Goal: Task Accomplishment & Management: Manage account settings

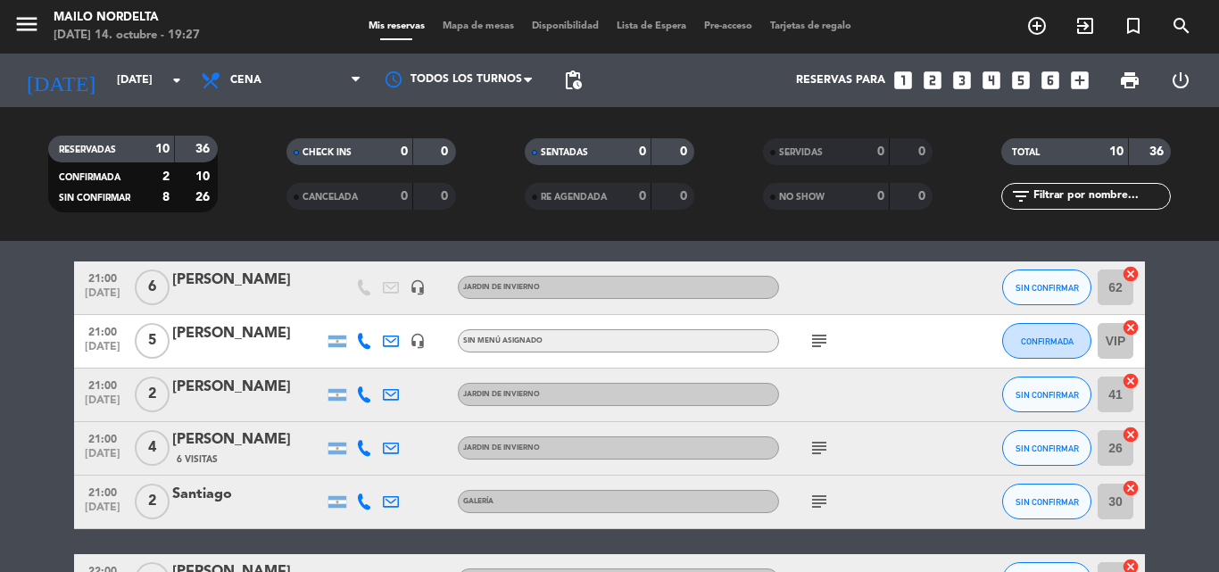
scroll to position [519, 0]
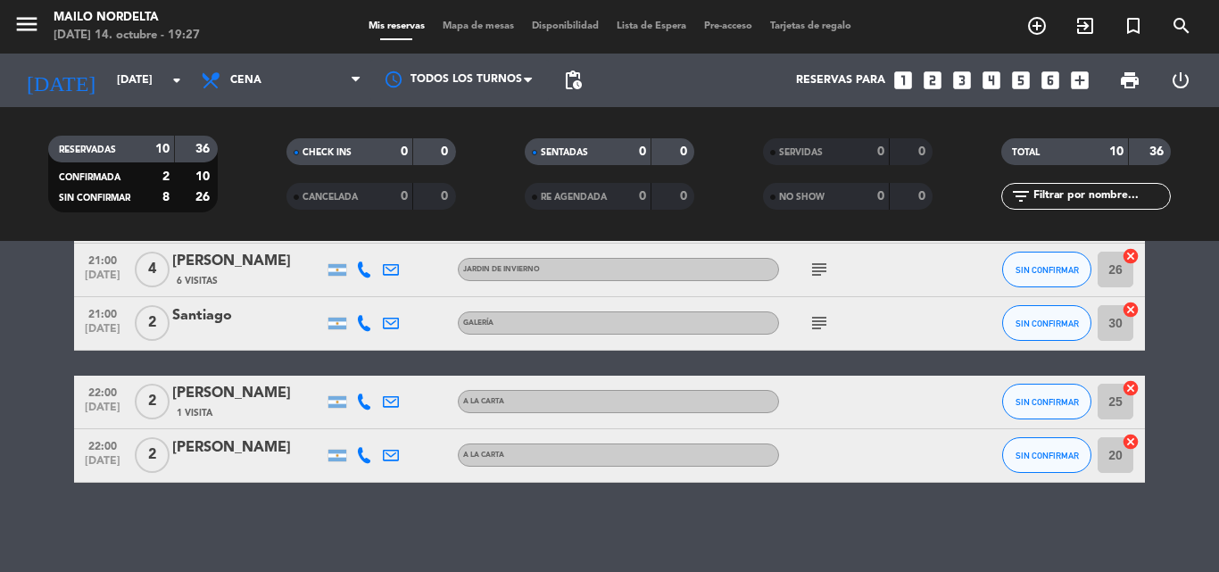
click at [1069, 197] on input "text" at bounding box center [1100, 196] width 138 height 20
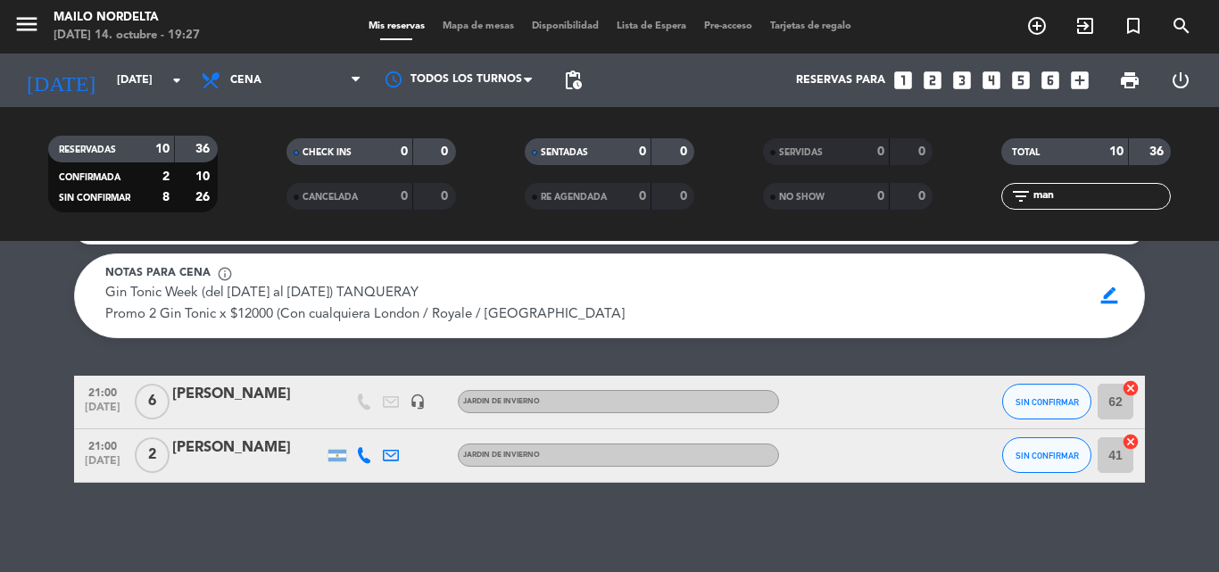
scroll to position [41, 0]
type input "man"
click at [287, 388] on div "[PERSON_NAME]" at bounding box center [248, 394] width 152 height 23
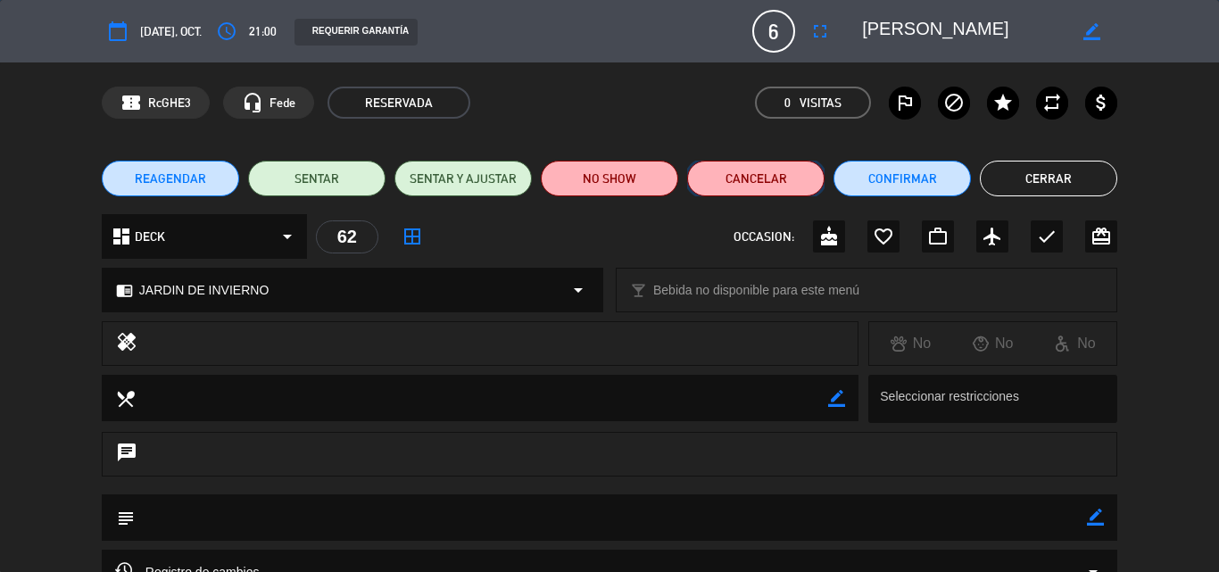
click at [764, 178] on button "Cancelar" at bounding box center [755, 179] width 137 height 36
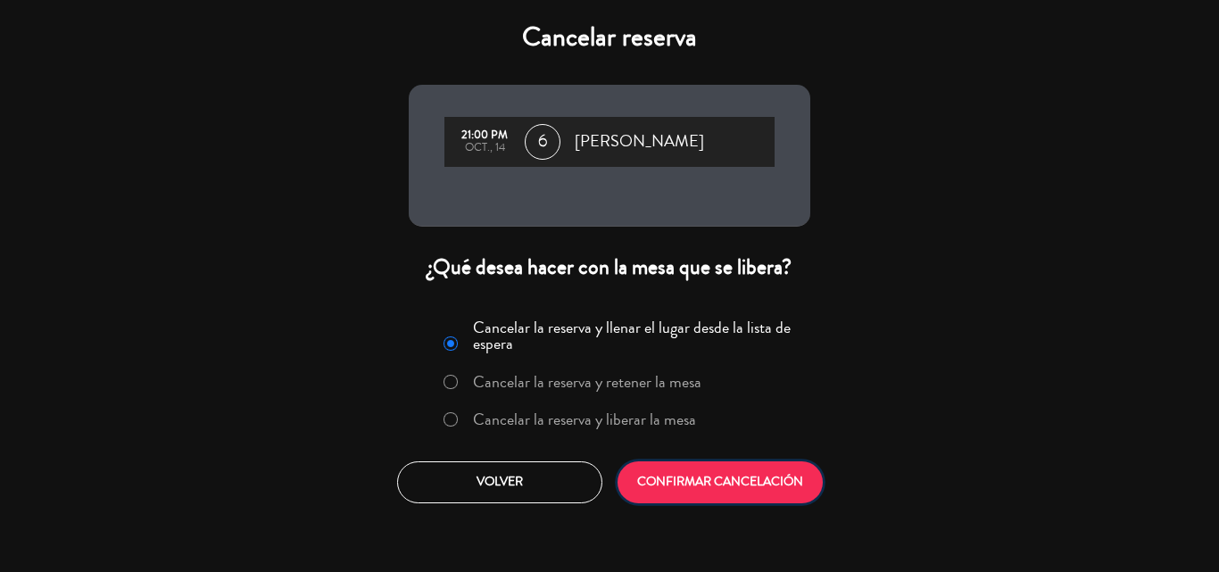
click at [737, 484] on button "CONFIRMAR CANCELACIÓN" at bounding box center [719, 482] width 205 height 42
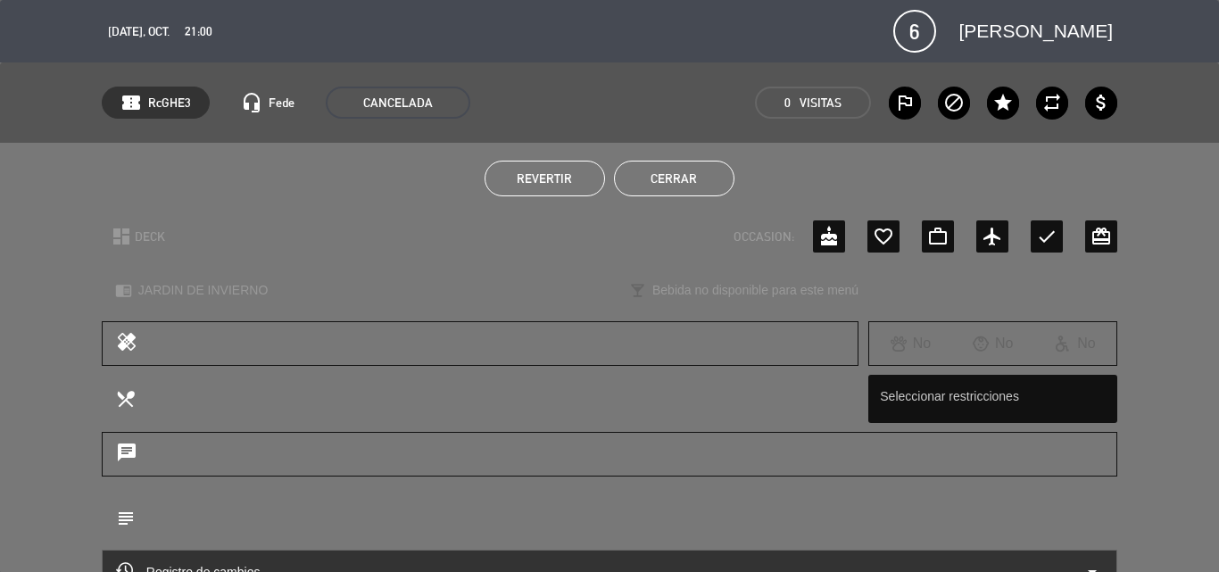
click at [696, 186] on button "Cerrar" at bounding box center [674, 179] width 120 height 36
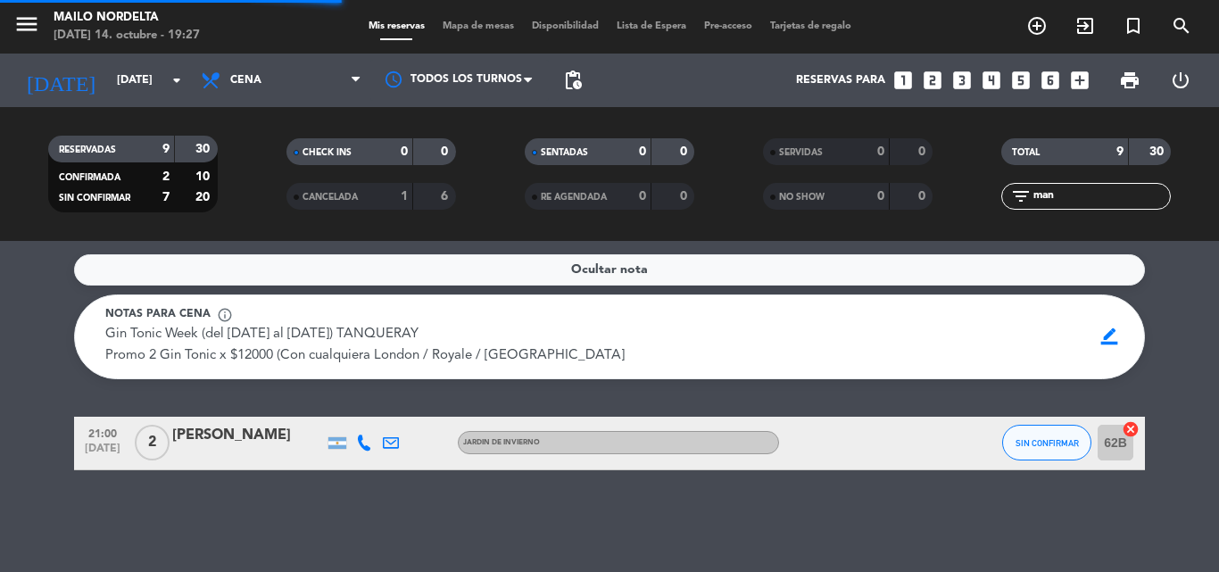
scroll to position [0, 0]
click at [1074, 201] on input "man" at bounding box center [1100, 196] width 138 height 20
click at [1067, 197] on input "man" at bounding box center [1100, 196] width 138 height 20
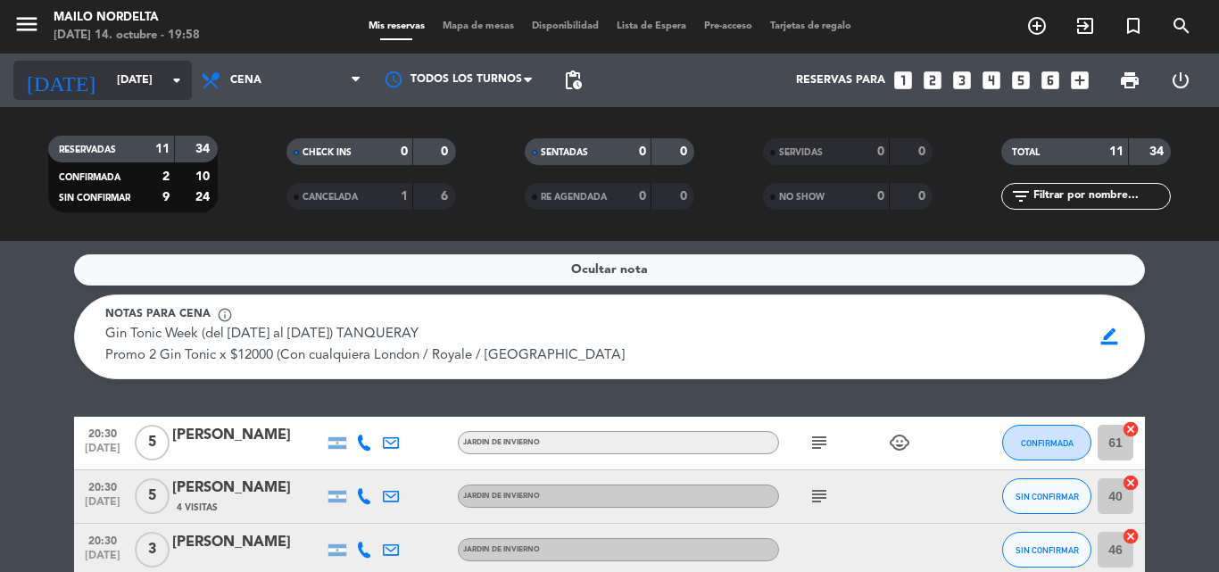
click at [147, 72] on input "[DATE]" at bounding box center [183, 80] width 151 height 30
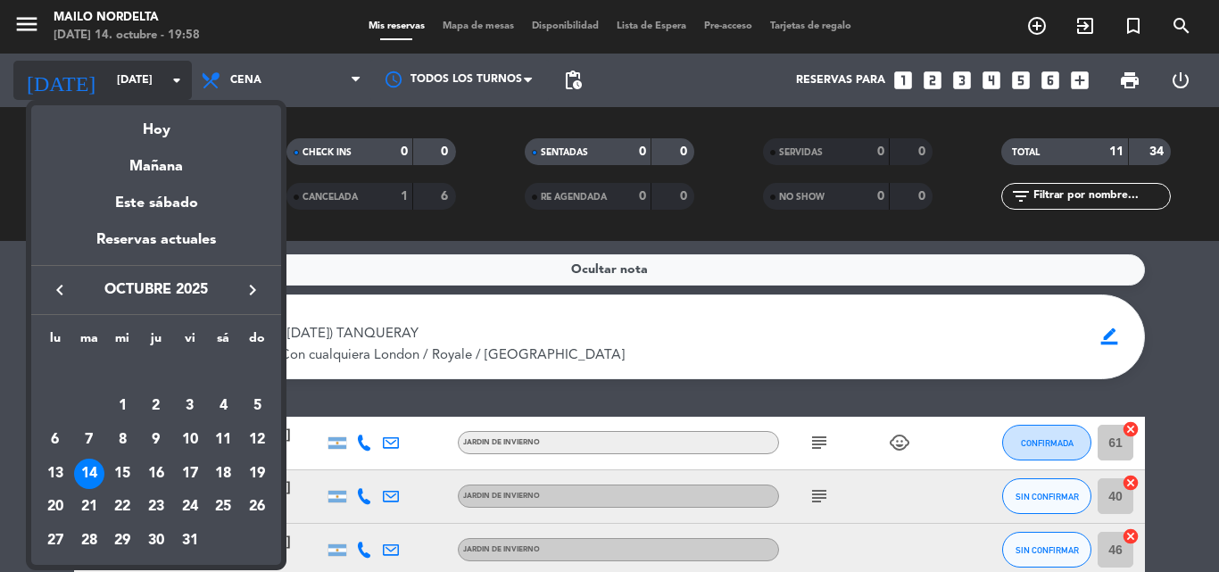
click at [147, 72] on div at bounding box center [609, 286] width 1219 height 572
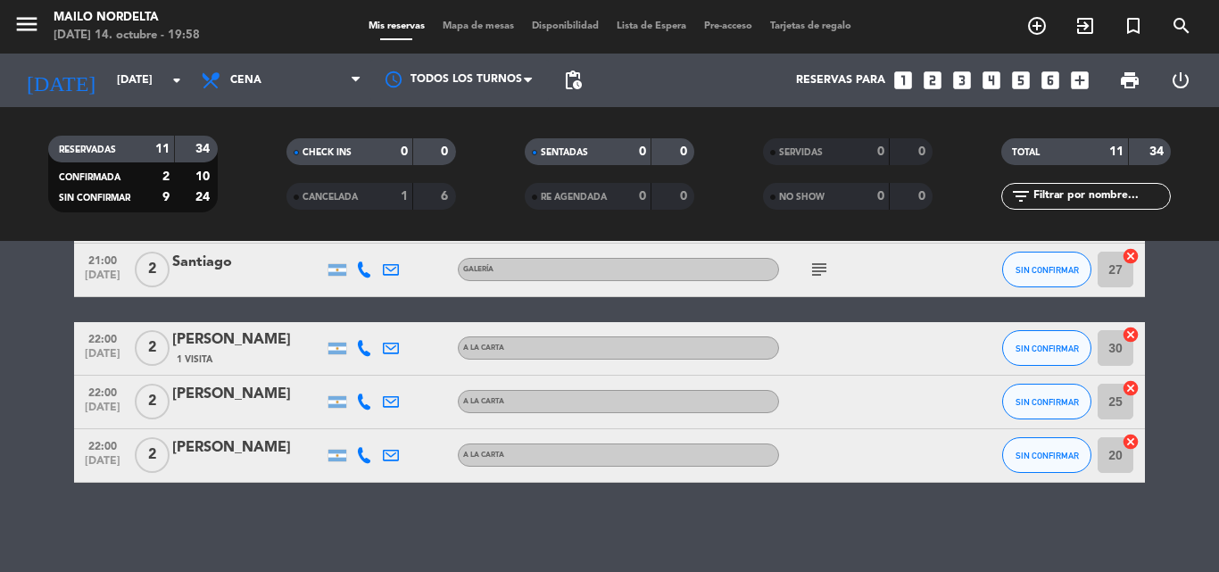
scroll to position [37, 0]
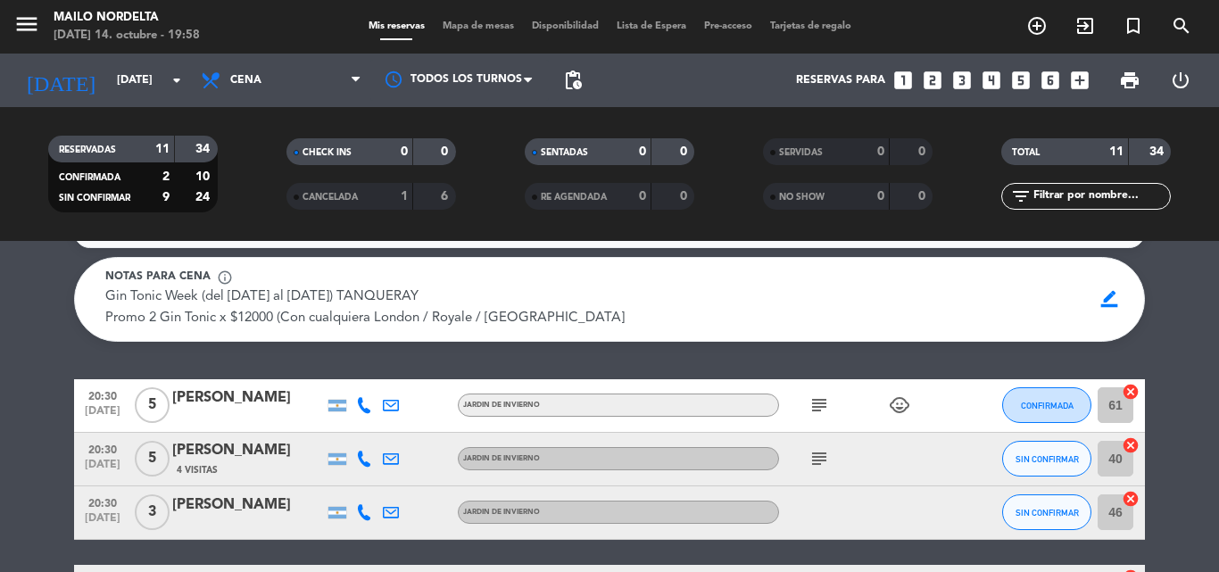
click at [813, 402] on icon "subject" at bounding box center [818, 404] width 21 height 21
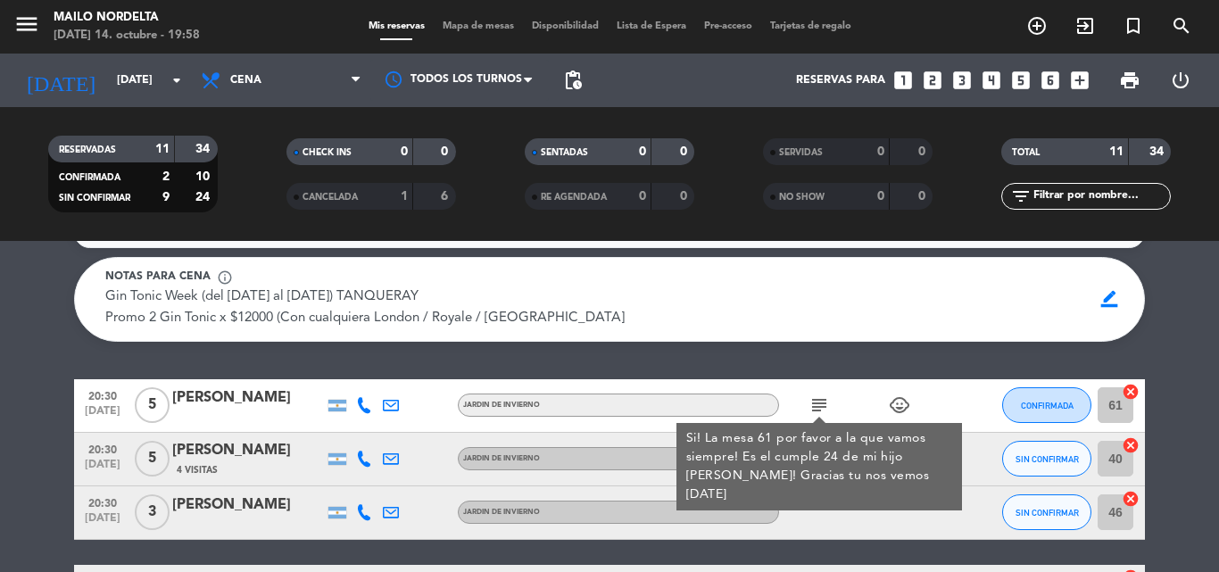
click at [815, 402] on icon "subject" at bounding box center [818, 404] width 21 height 21
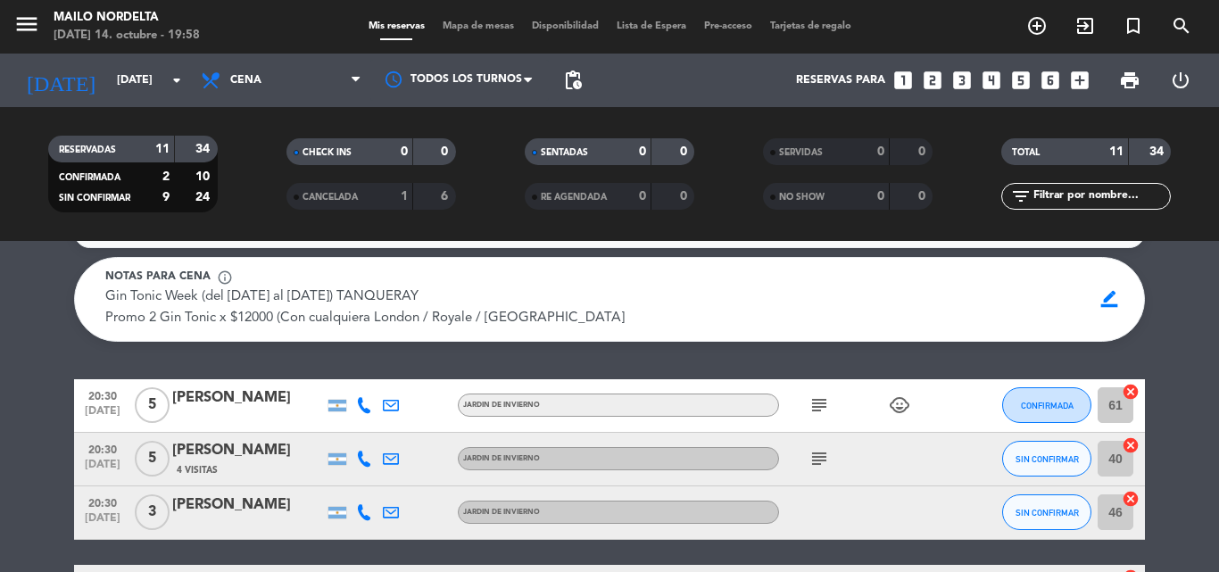
click at [832, 487] on div at bounding box center [859, 512] width 161 height 53
click at [810, 467] on icon "subject" at bounding box center [818, 458] width 21 height 21
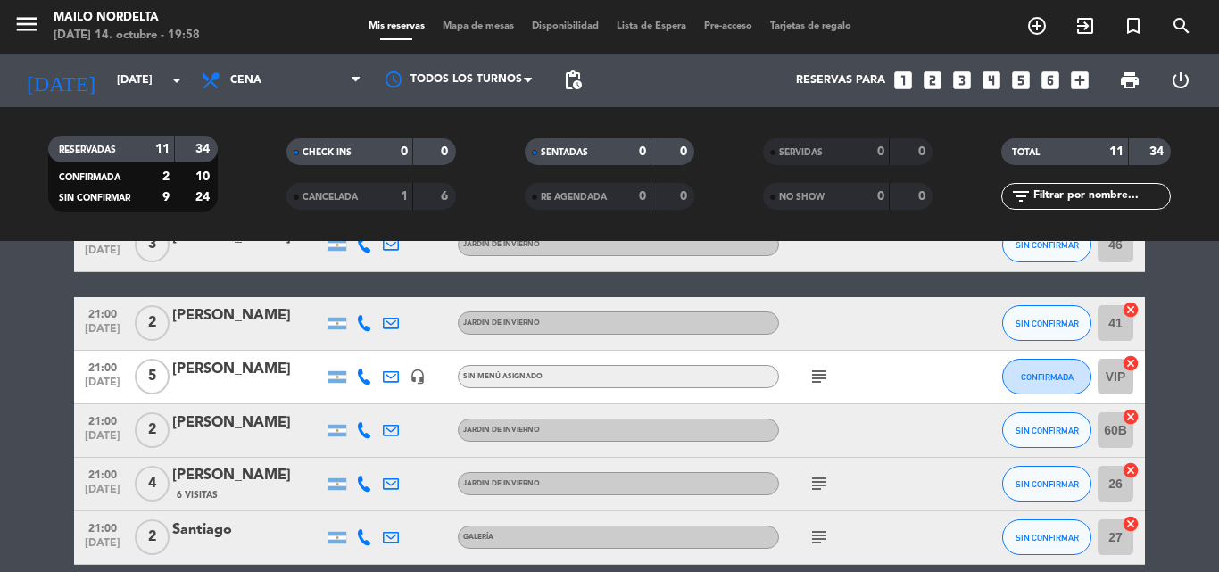
scroll to position [394, 0]
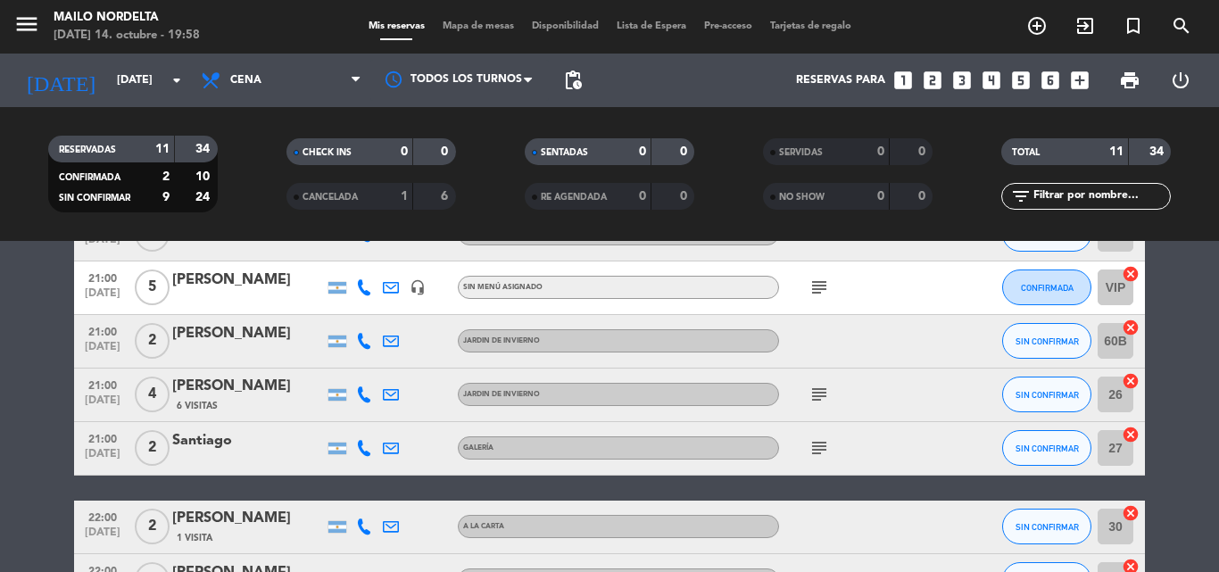
click at [813, 277] on icon "subject" at bounding box center [818, 287] width 21 height 21
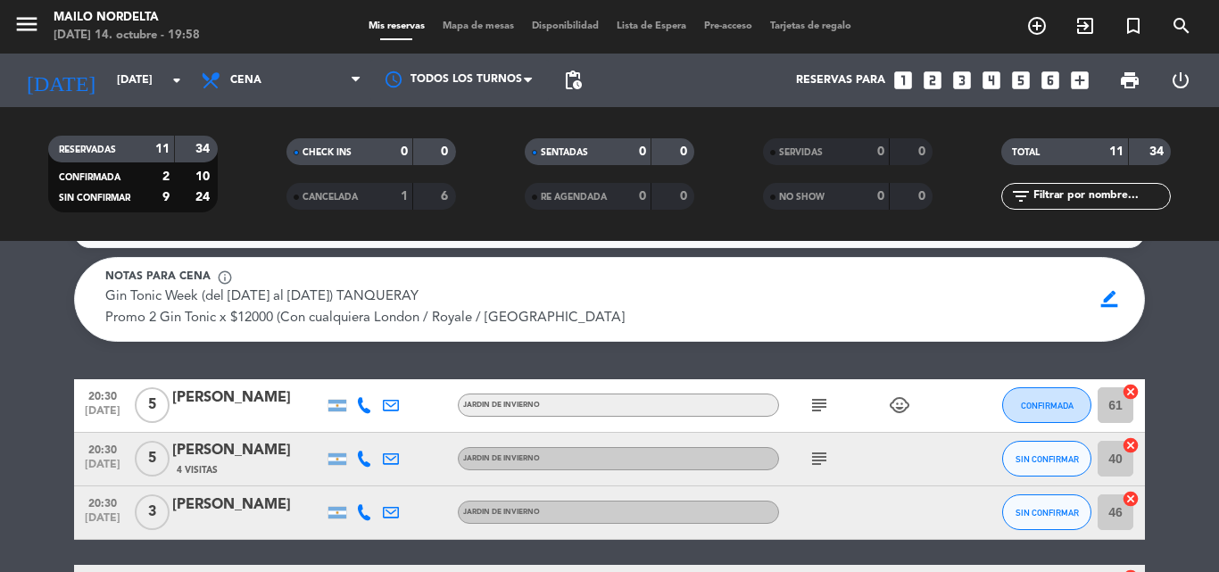
scroll to position [0, 0]
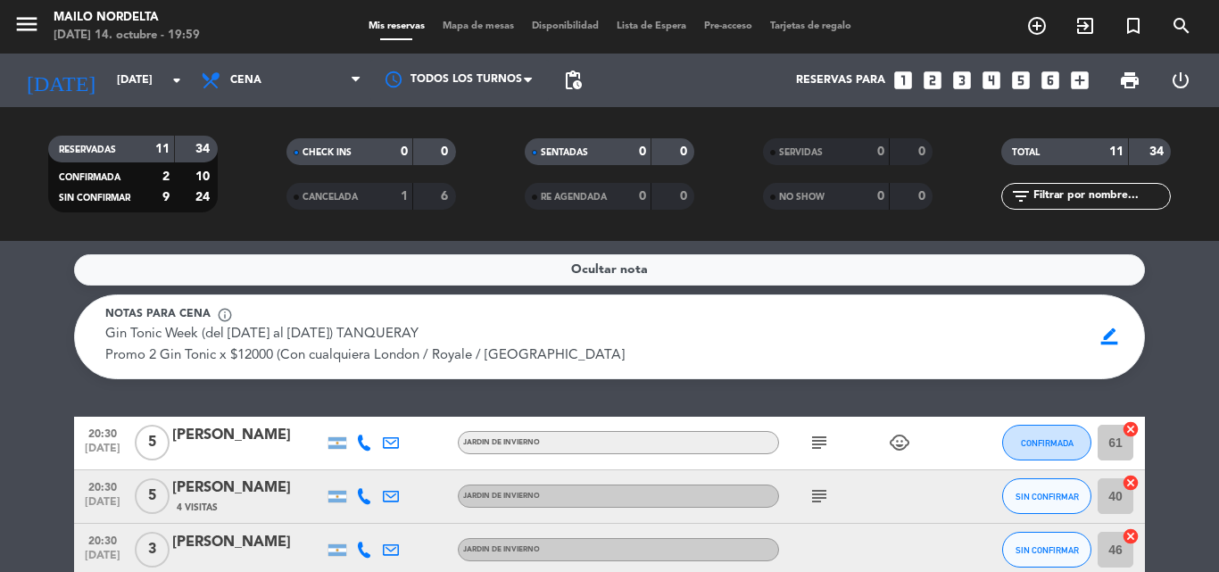
click at [824, 447] on icon "subject" at bounding box center [818, 442] width 21 height 21
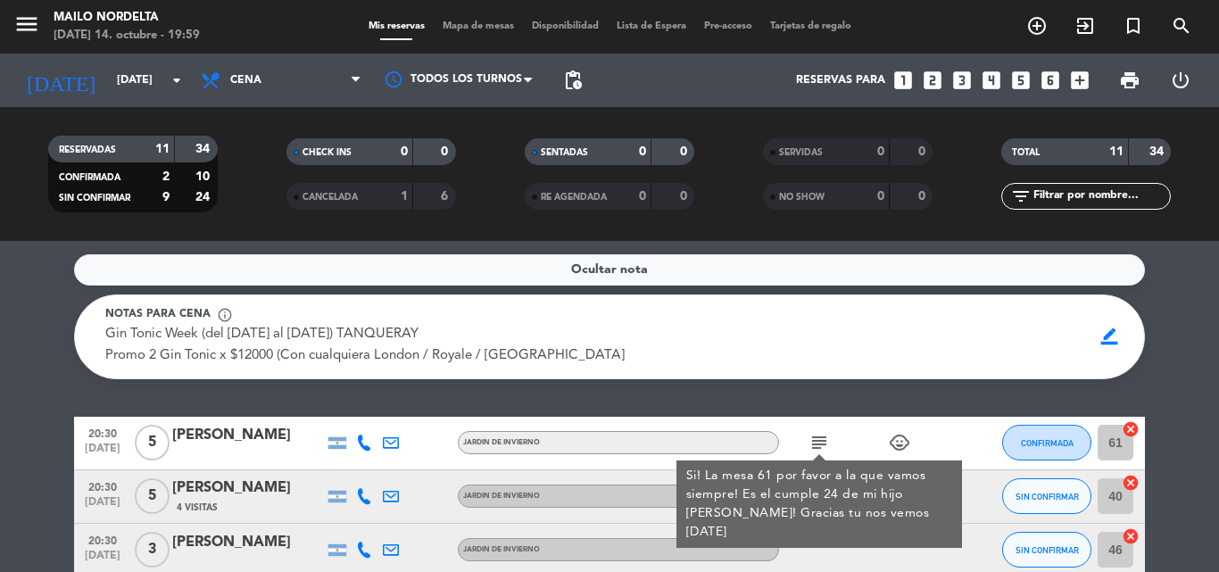
click at [817, 441] on icon "subject" at bounding box center [818, 442] width 21 height 21
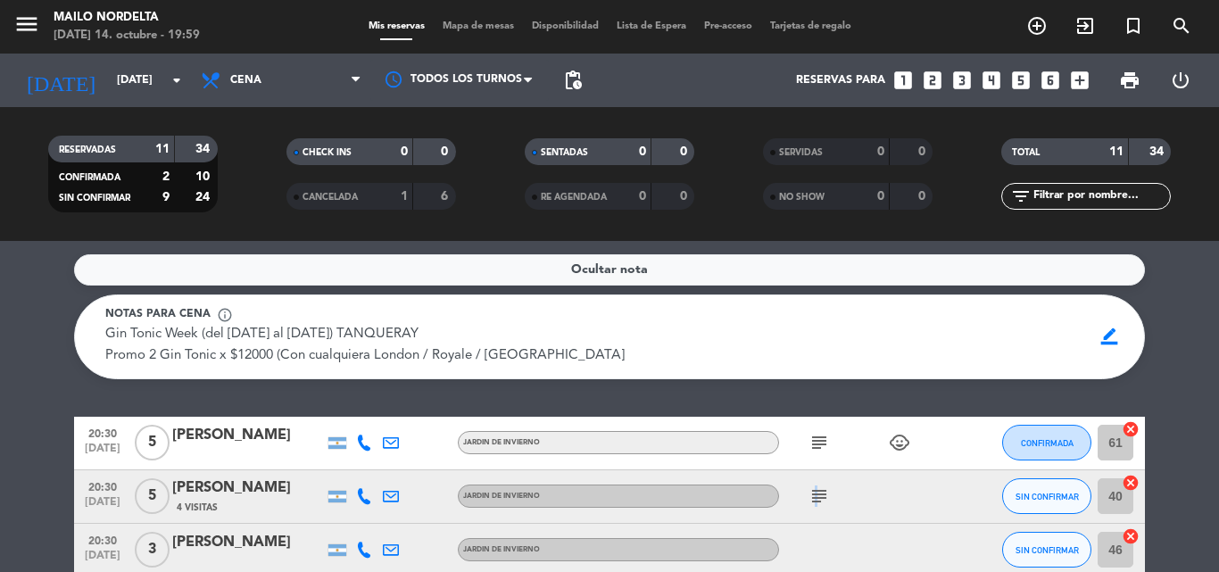
click at [812, 497] on icon "subject" at bounding box center [818, 495] width 21 height 21
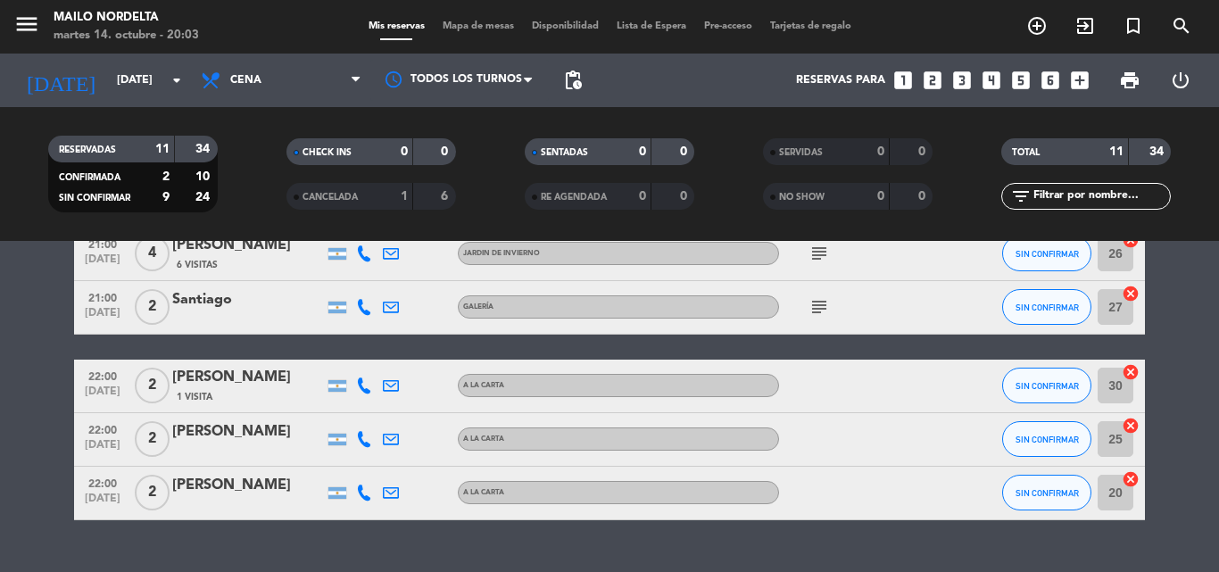
scroll to position [357, 0]
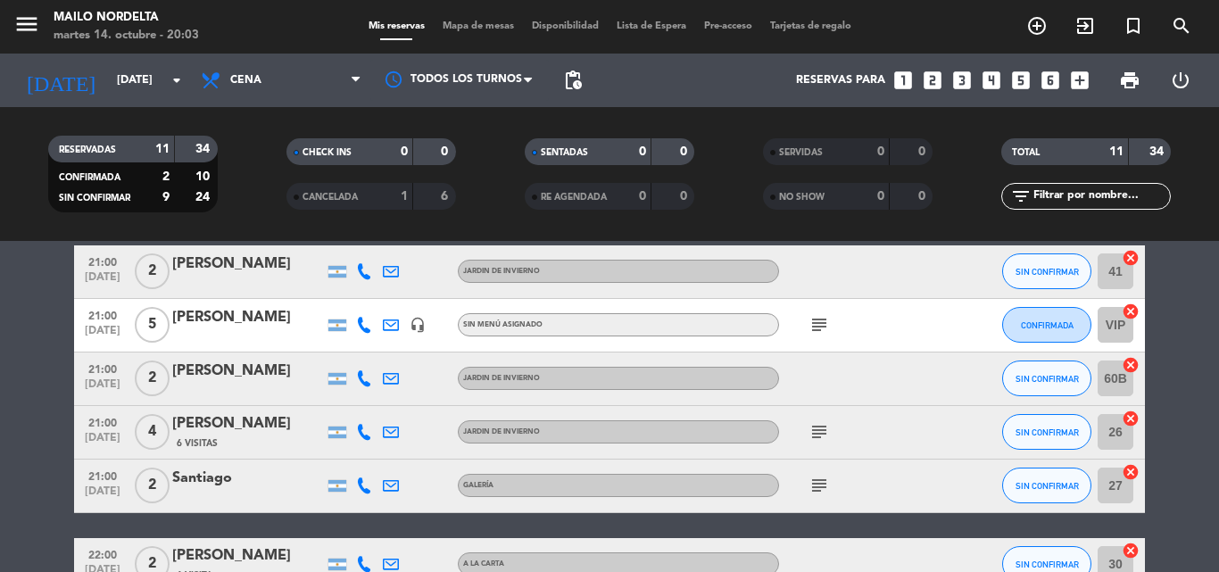
click at [811, 442] on icon "subject" at bounding box center [818, 431] width 21 height 21
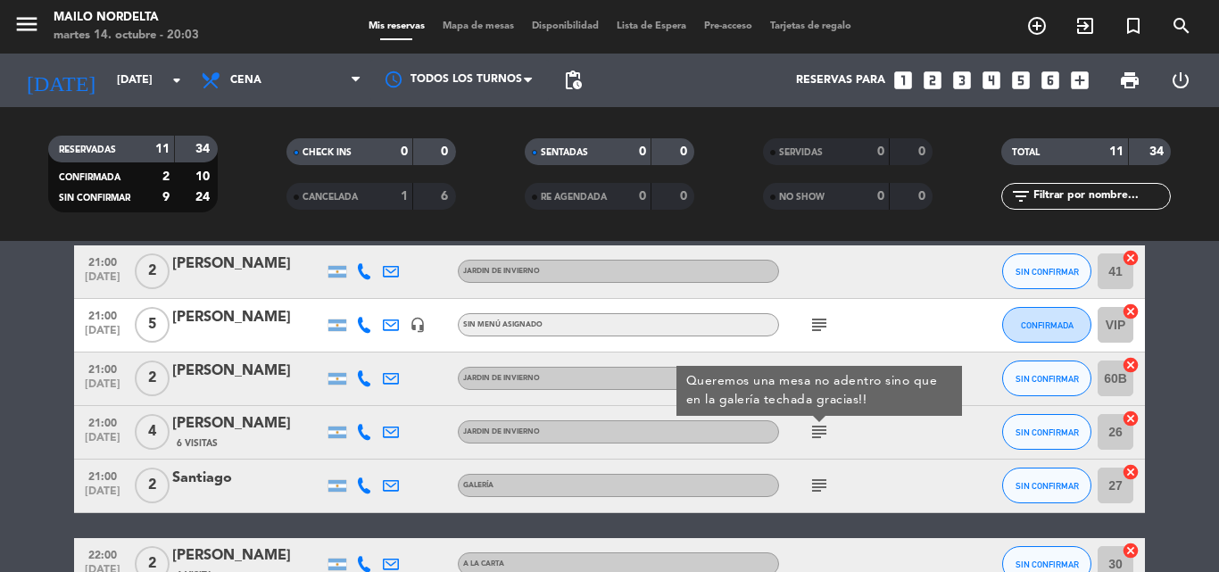
click at [806, 477] on span "subject" at bounding box center [819, 485] width 27 height 21
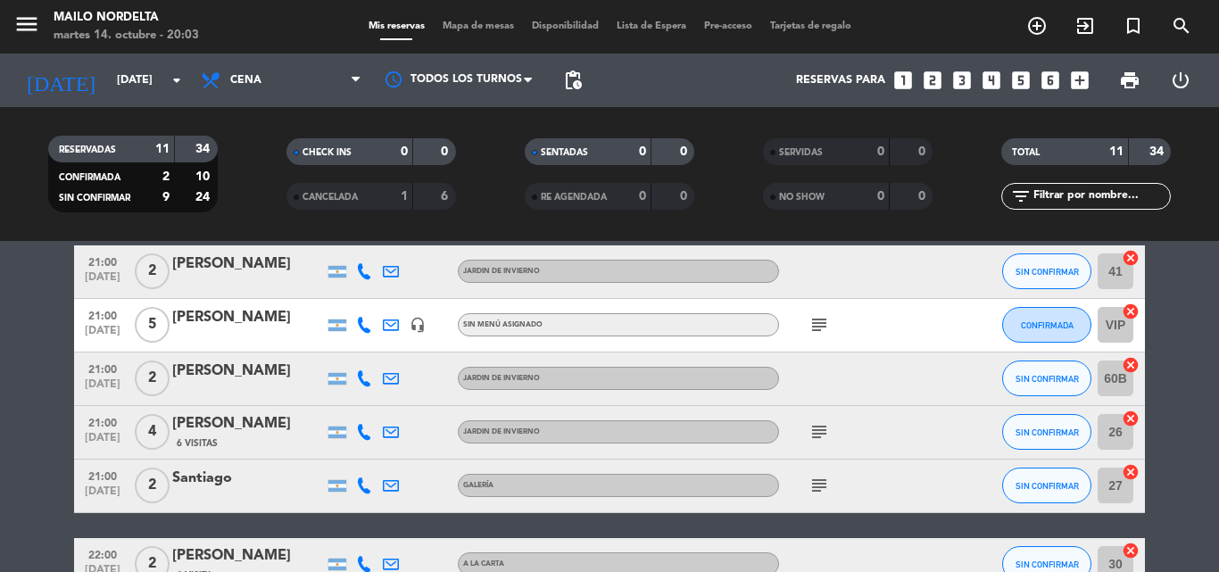
click at [822, 487] on icon "subject" at bounding box center [818, 485] width 21 height 21
click at [817, 315] on icon "subject" at bounding box center [818, 324] width 21 height 21
click at [916, 382] on div at bounding box center [859, 378] width 161 height 53
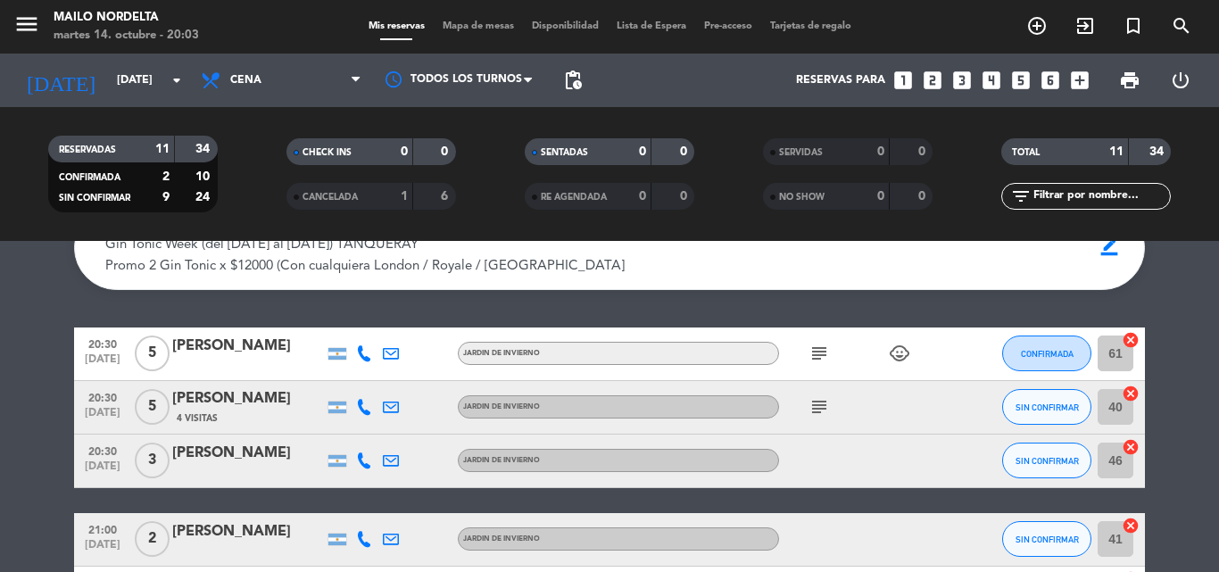
scroll to position [0, 0]
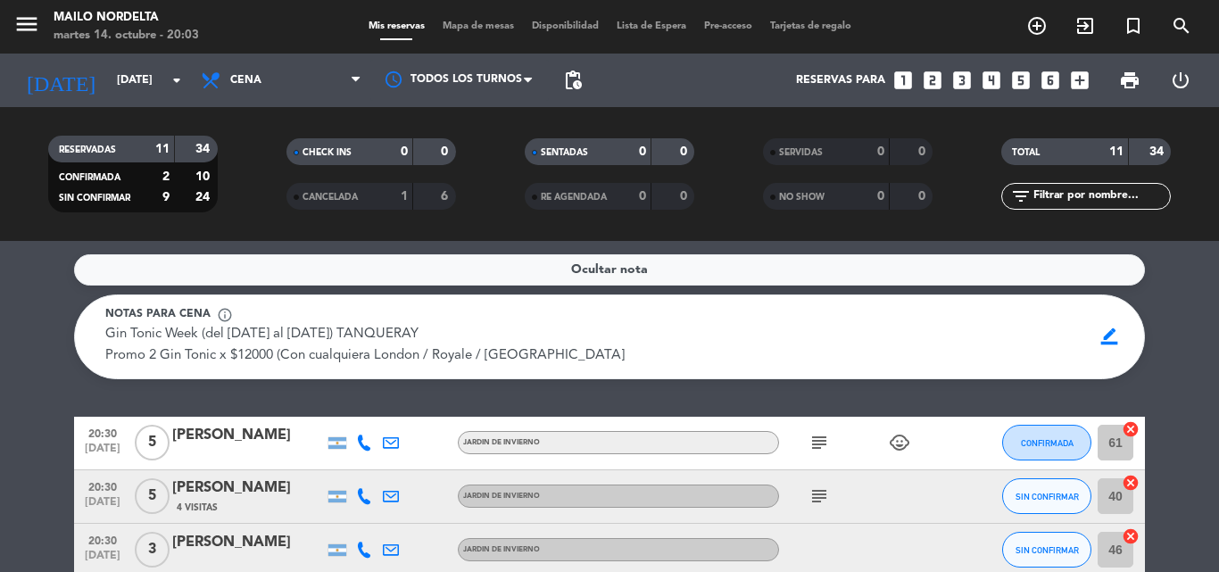
click at [835, 444] on div "subject child_care" at bounding box center [859, 443] width 161 height 53
click at [815, 436] on icon "subject" at bounding box center [818, 442] width 21 height 21
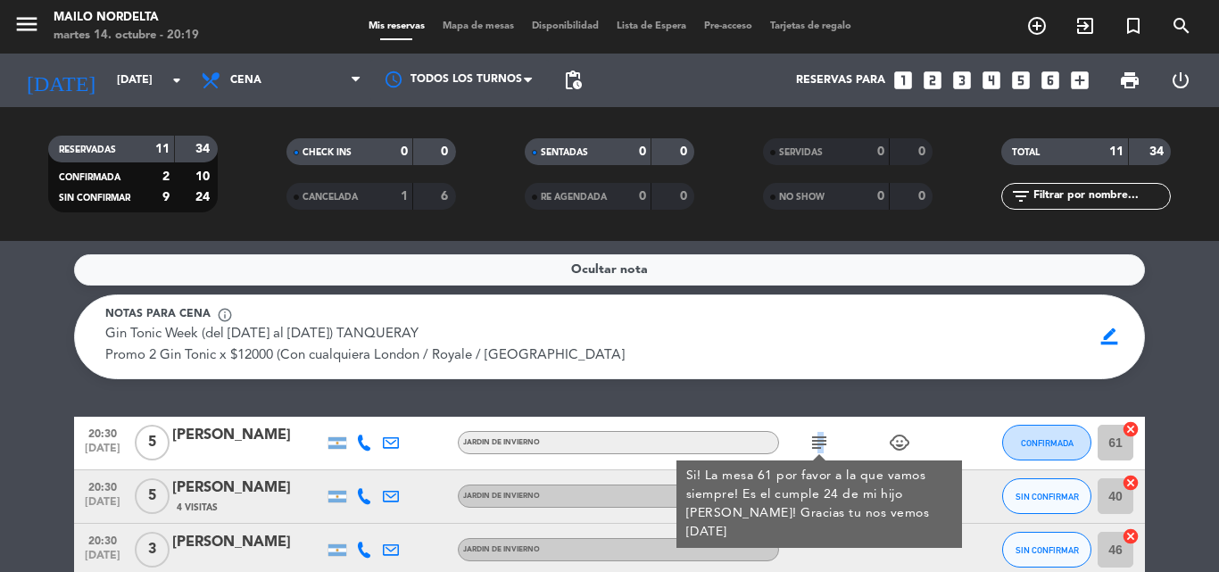
scroll to position [89, 0]
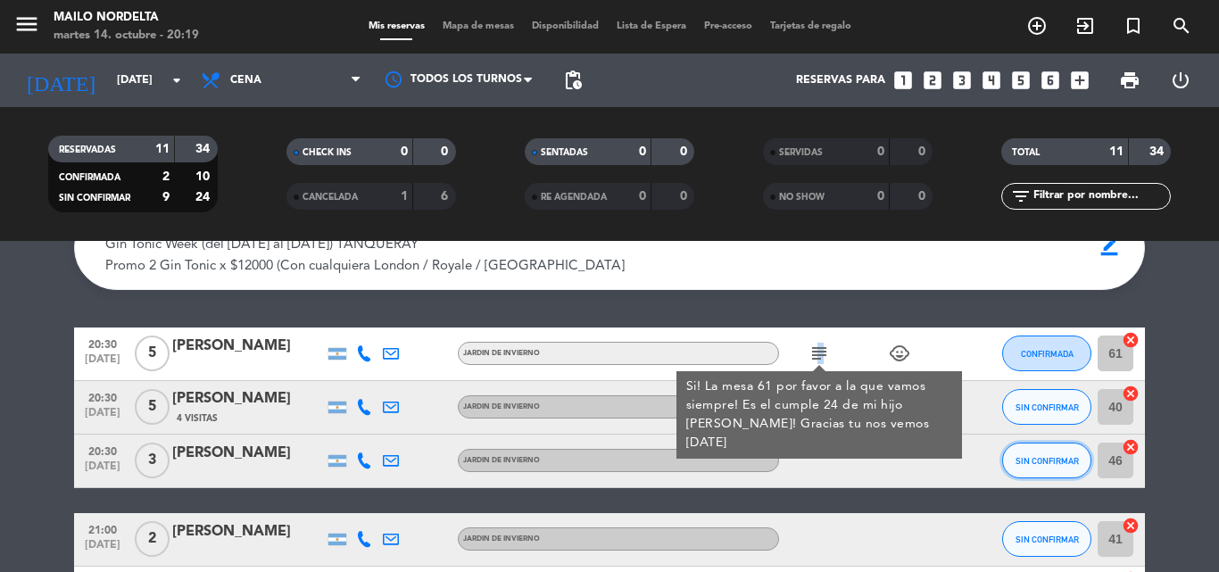
click at [1070, 466] on button "SIN CONFIRMAR" at bounding box center [1046, 460] width 89 height 36
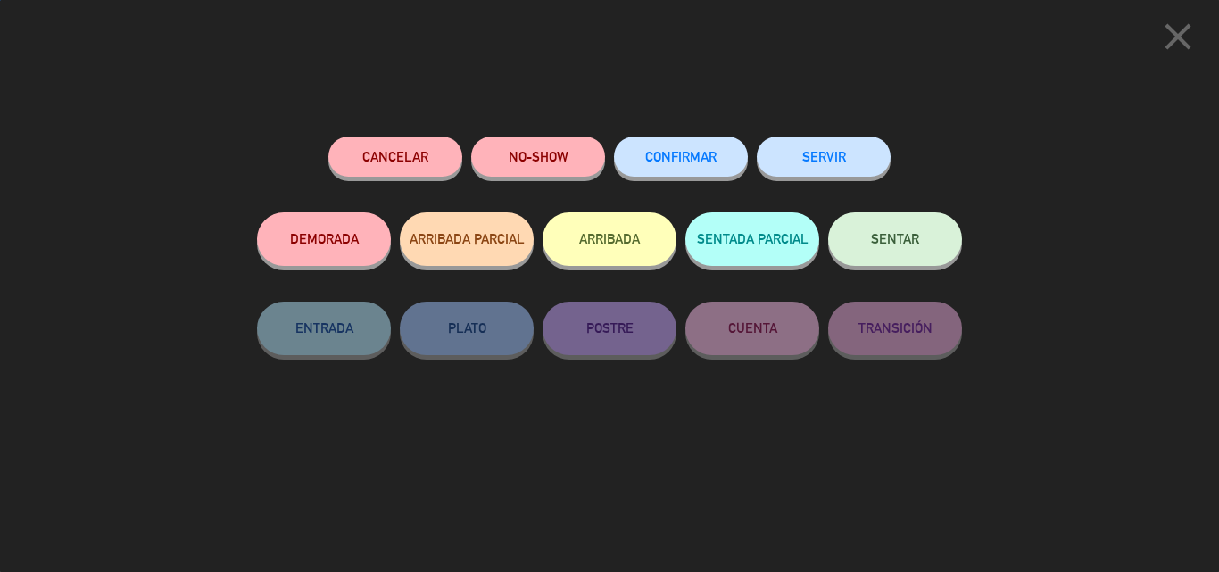
click at [883, 248] on button "SENTAR" at bounding box center [895, 239] width 134 height 54
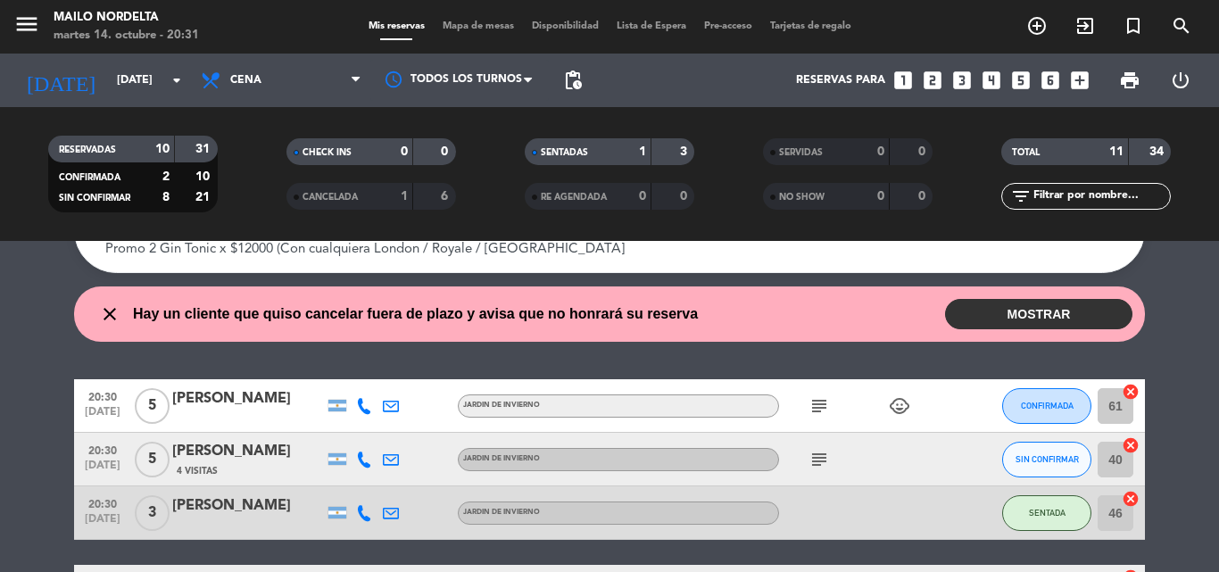
scroll to position [0, 0]
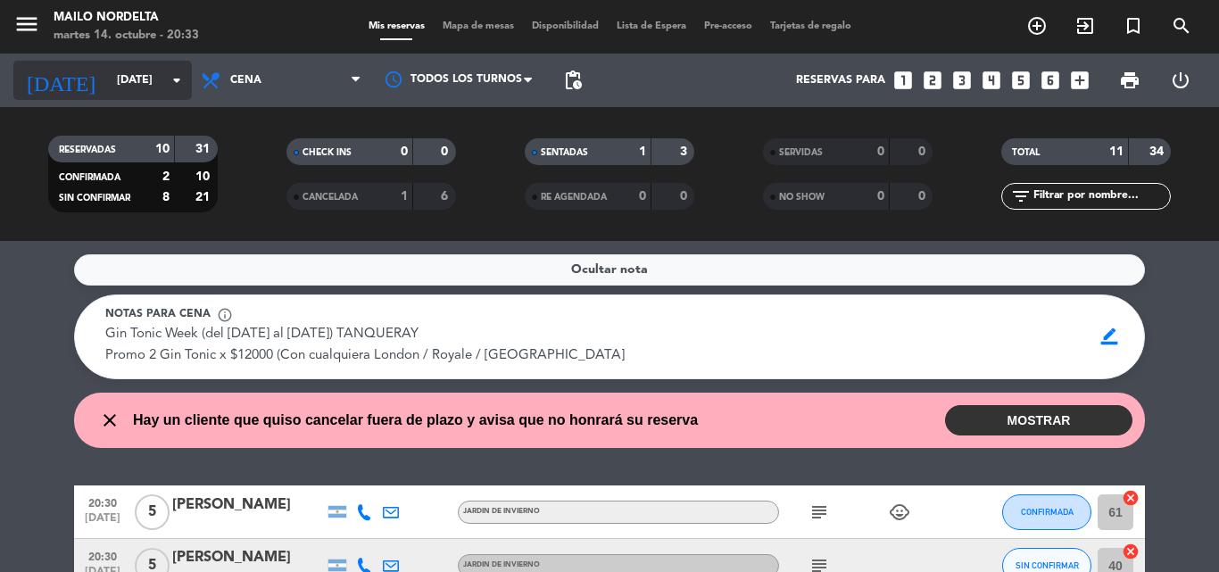
click at [152, 72] on input "[DATE]" at bounding box center [183, 80] width 151 height 30
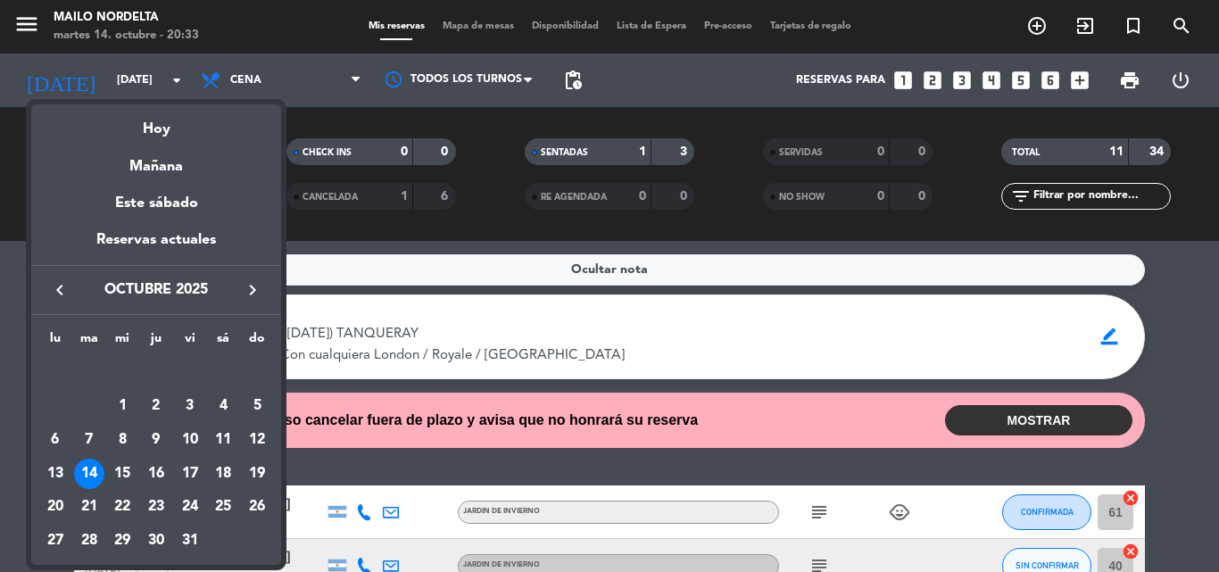
click at [260, 465] on div "19" at bounding box center [257, 474] width 30 height 30
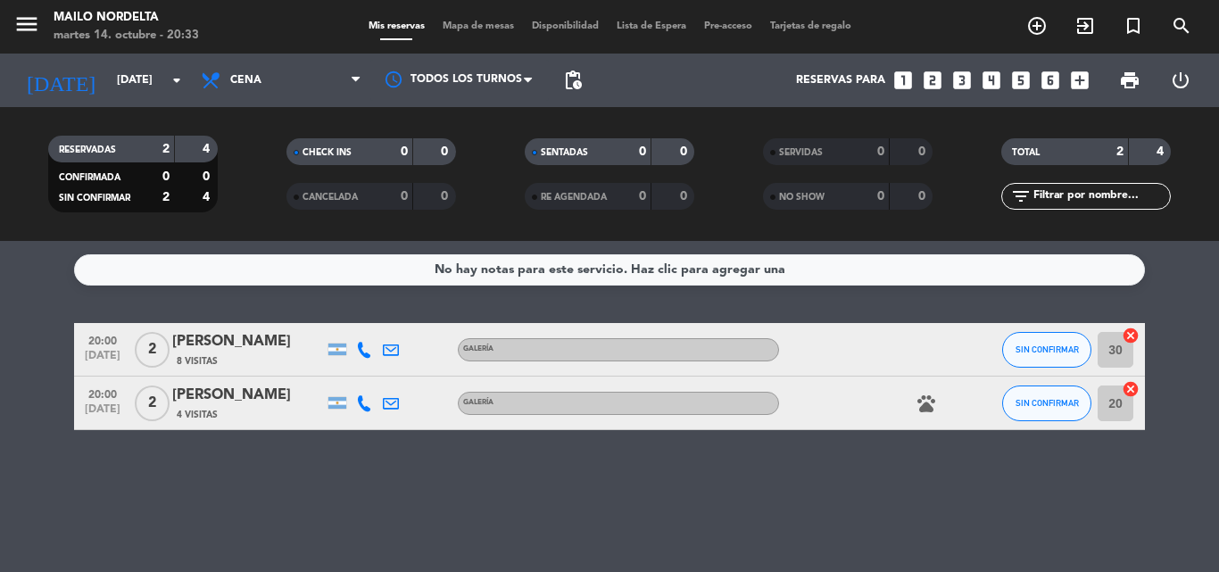
click at [279, 86] on span "Cena" at bounding box center [281, 80] width 178 height 39
click at [264, 161] on div "menu Mailo Nordelta [DATE] 14. octubre - 20:33 Mis reservas Mapa de mesas Dispo…" at bounding box center [609, 120] width 1219 height 241
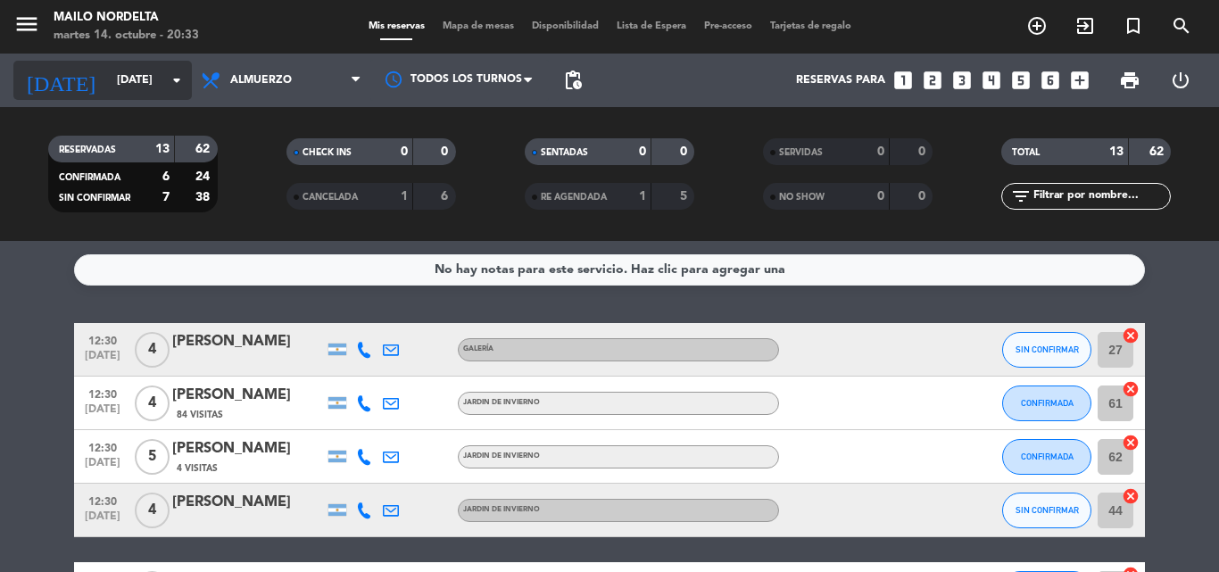
click at [172, 93] on input "[DATE]" at bounding box center [183, 80] width 151 height 30
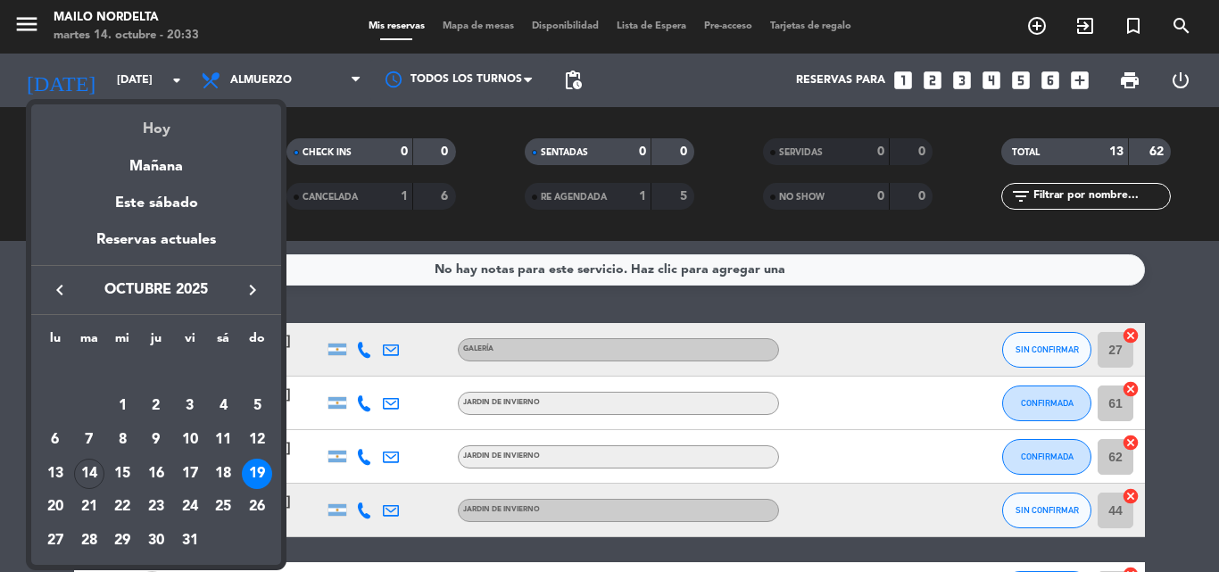
click at [186, 135] on div "Hoy" at bounding box center [156, 122] width 250 height 37
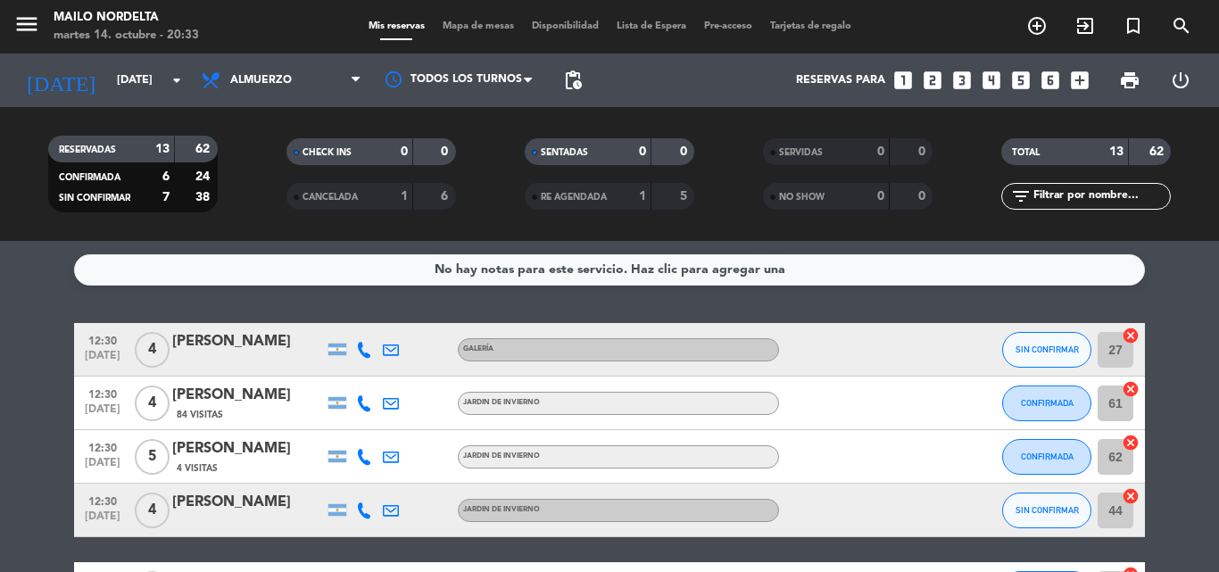
type input "[DATE]"
click at [280, 50] on div "menu Mailo Nordelta [DATE] 14. octubre - 20:33 Mis reservas Mapa de mesas Dispo…" at bounding box center [609, 27] width 1219 height 54
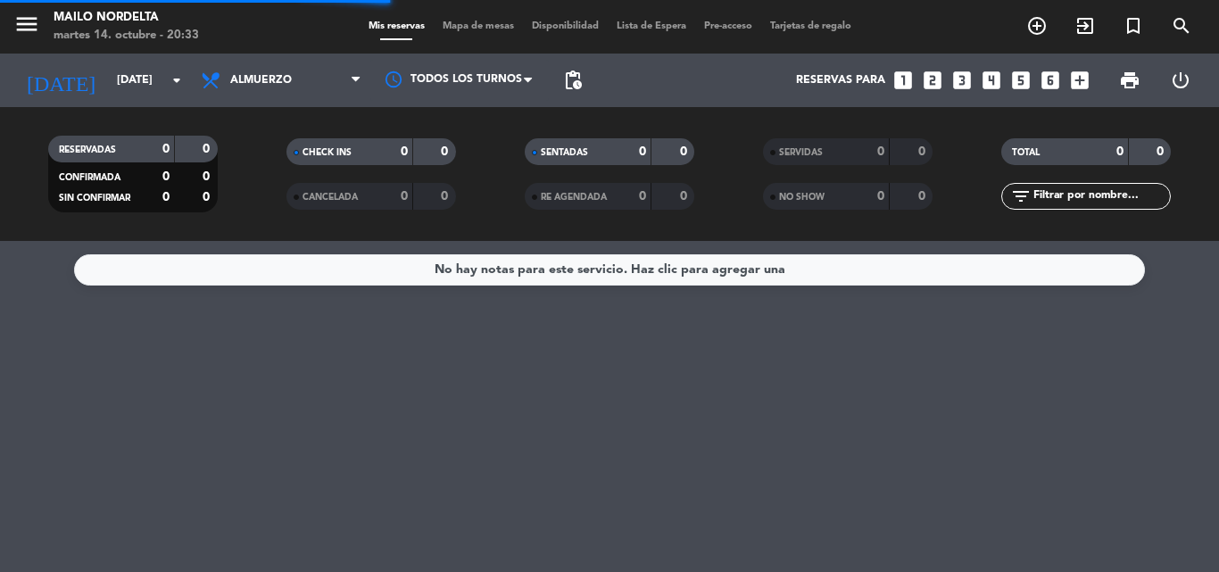
drag, startPoint x: 284, startPoint y: 73, endPoint x: 297, endPoint y: 86, distance: 18.3
click at [294, 103] on div "Todos los servicios Almuerzo Cena Almuerzo Todos los servicios Almuerzo Cena" at bounding box center [281, 81] width 178 height 54
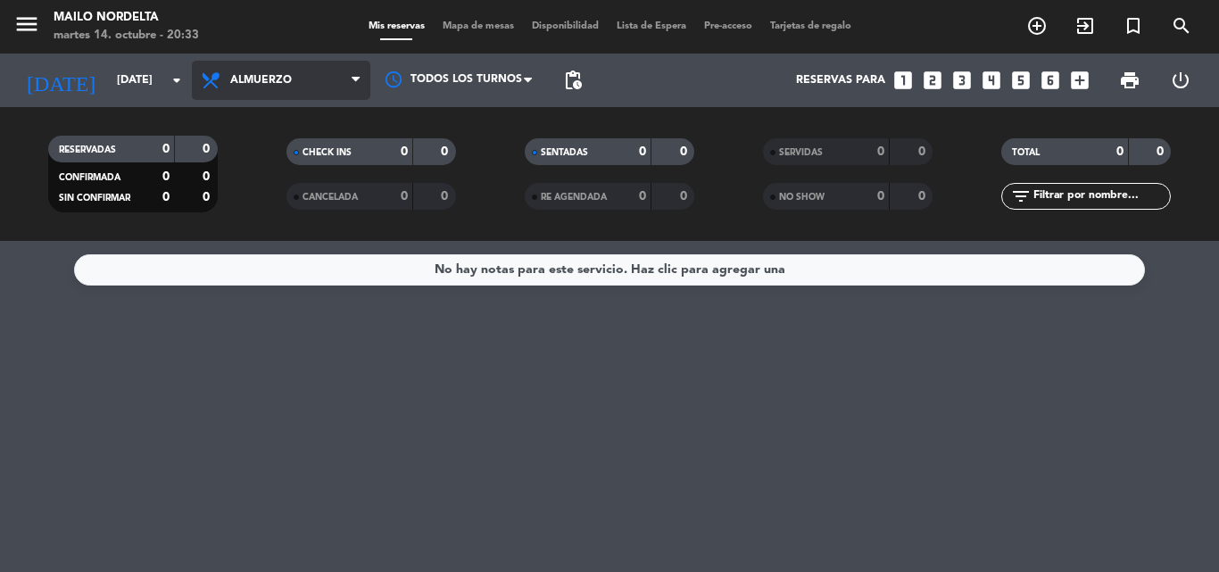
click at [302, 72] on span "Almuerzo" at bounding box center [281, 80] width 178 height 39
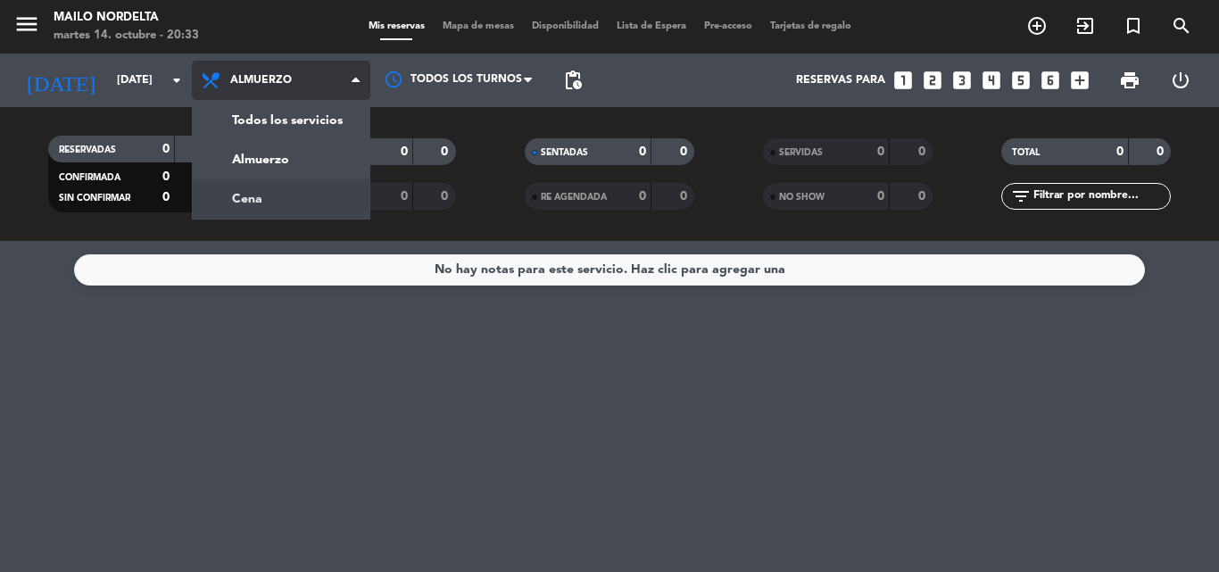
click at [264, 196] on div "menu Mailo Nordelta [DATE] 14. octubre - 20:33 Mis reservas Mapa de mesas Dispo…" at bounding box center [609, 120] width 1219 height 241
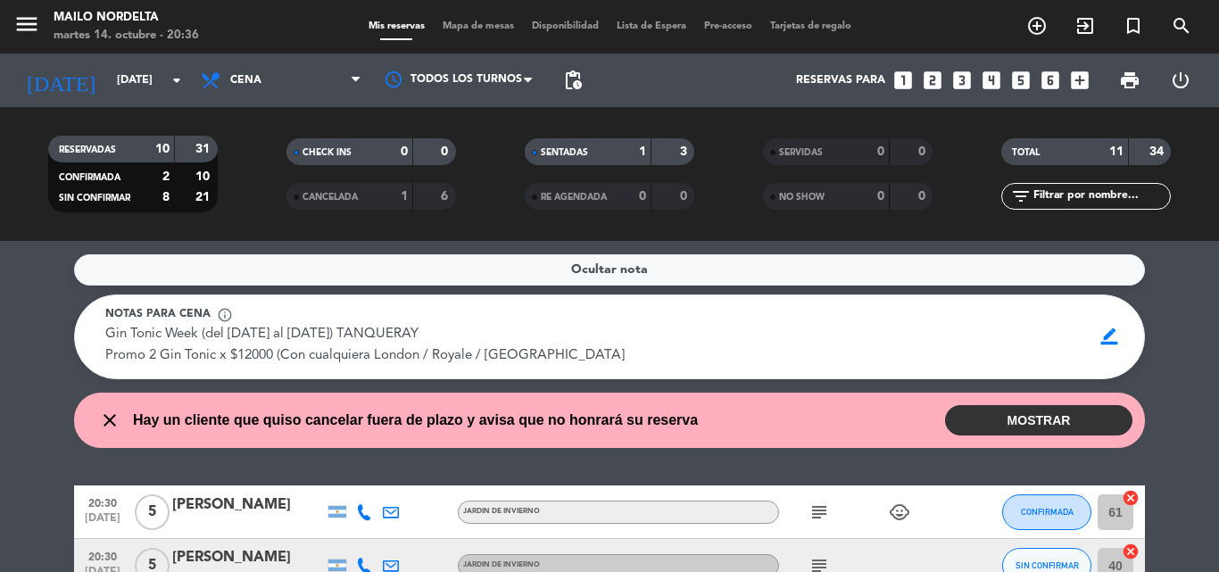
click at [104, 416] on div "close Hay un cliente que quiso cancelar fuera de plazo y avisa que no honrará s…" at bounding box center [392, 420] width 611 height 23
click at [105, 416] on icon "close" at bounding box center [109, 419] width 21 height 21
click at [116, 423] on icon "close" at bounding box center [109, 419] width 21 height 21
click at [111, 422] on icon "close" at bounding box center [109, 419] width 21 height 21
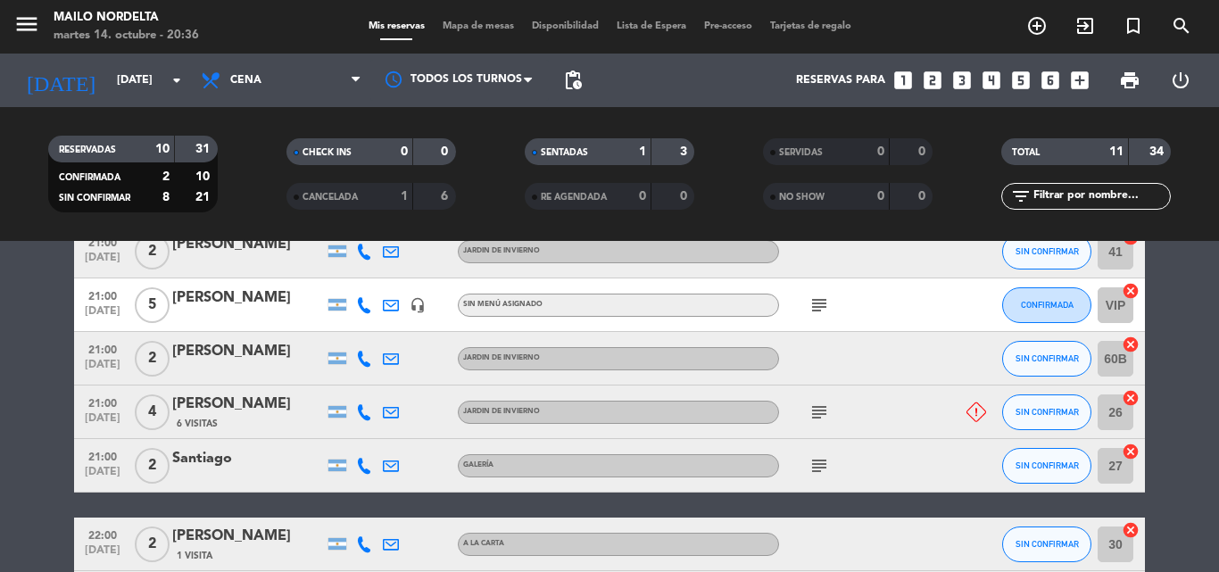
scroll to position [535, 0]
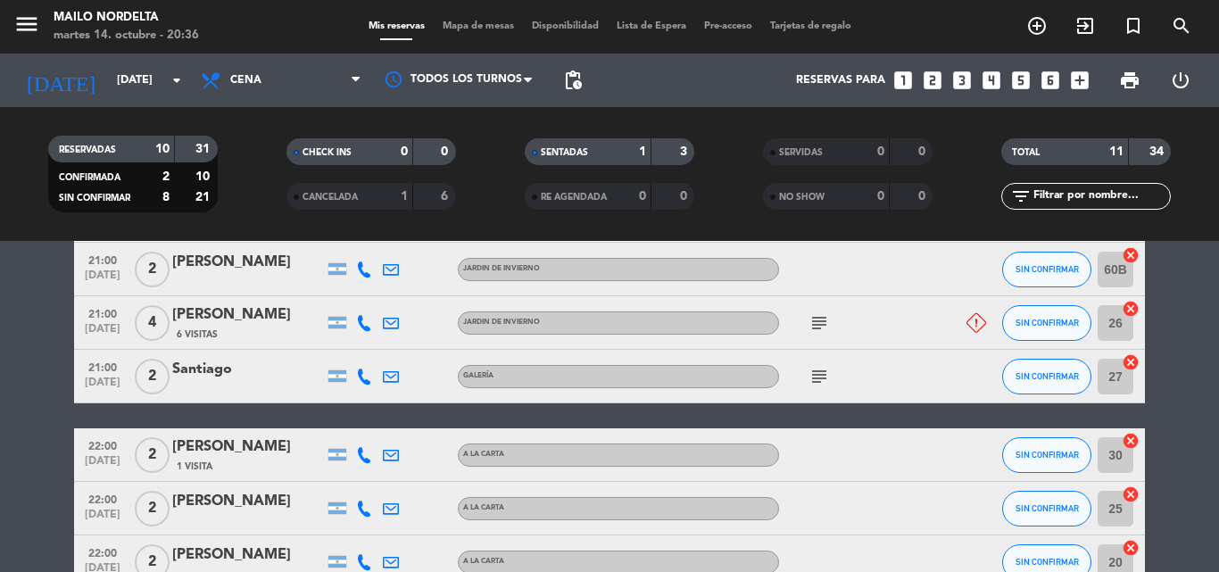
click at [809, 325] on icon "subject" at bounding box center [818, 322] width 21 height 21
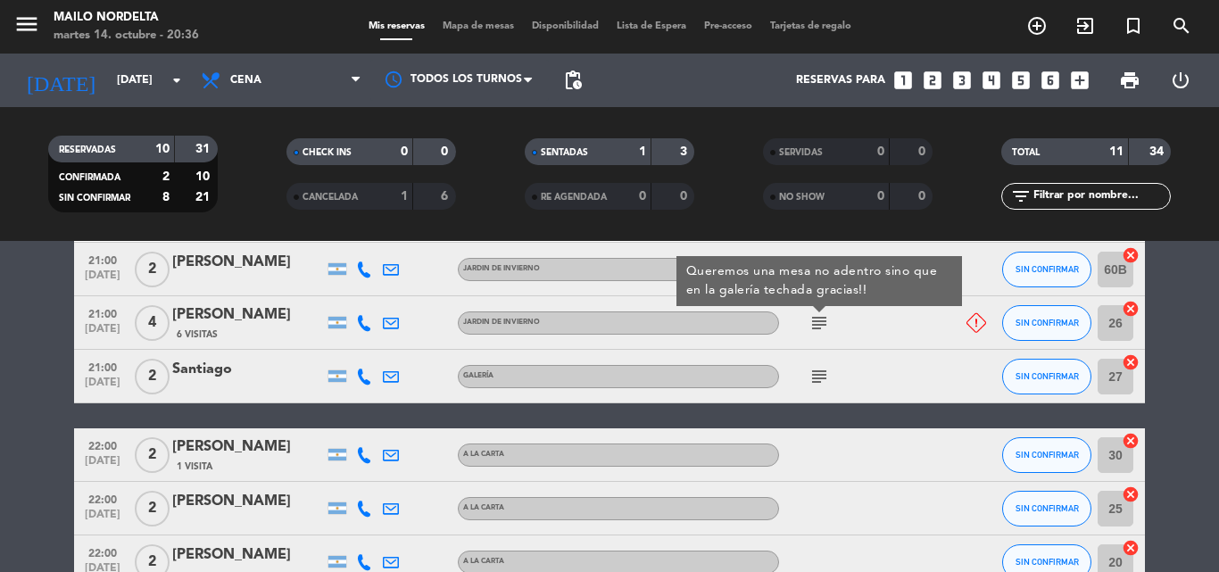
click at [809, 325] on icon "subject" at bounding box center [818, 322] width 21 height 21
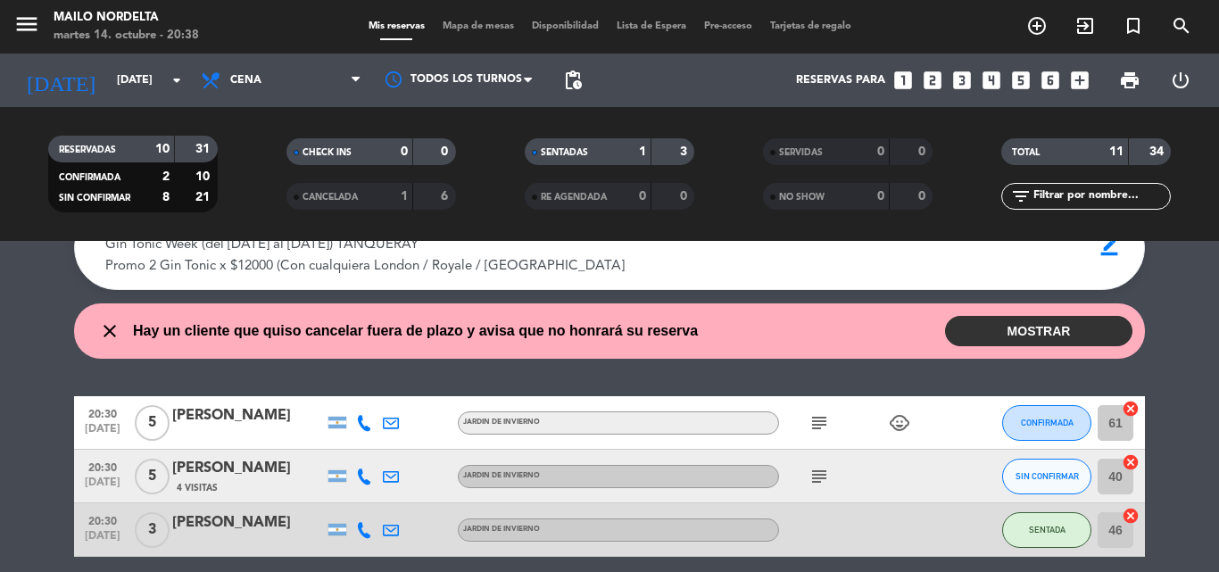
scroll to position [0, 0]
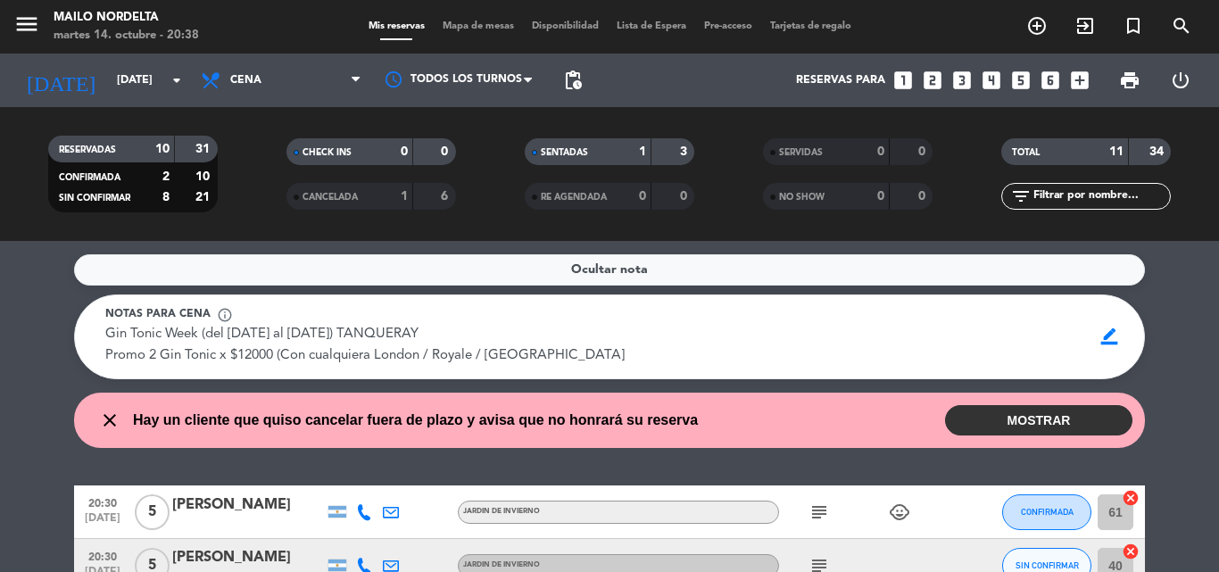
click at [833, 508] on div "subject child_care" at bounding box center [859, 511] width 161 height 53
click at [827, 510] on icon "subject" at bounding box center [818, 511] width 21 height 21
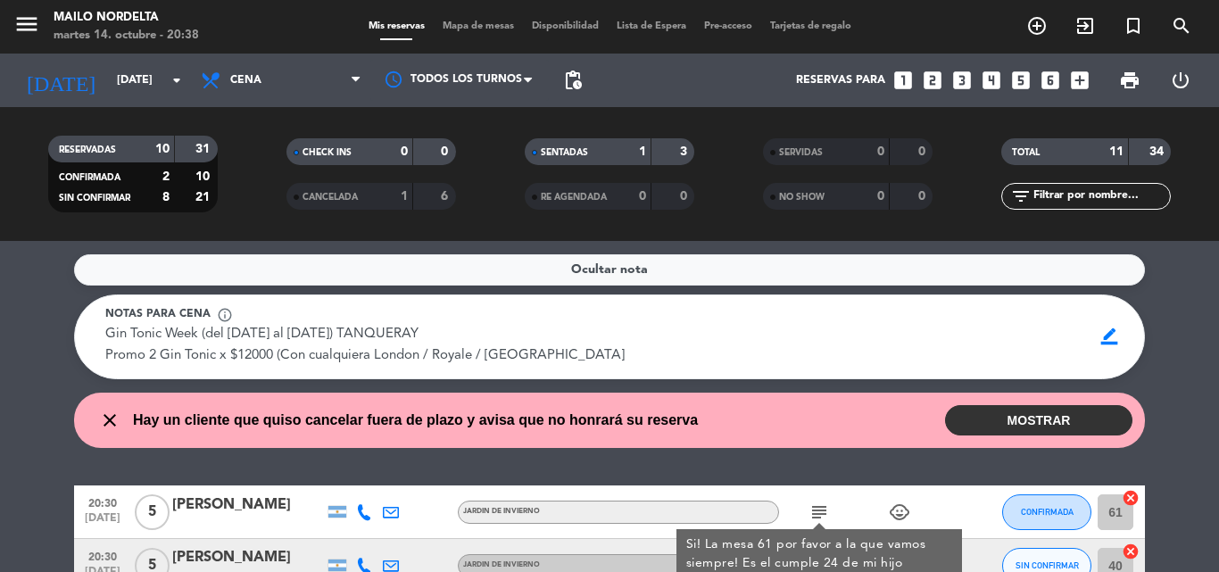
scroll to position [89, 0]
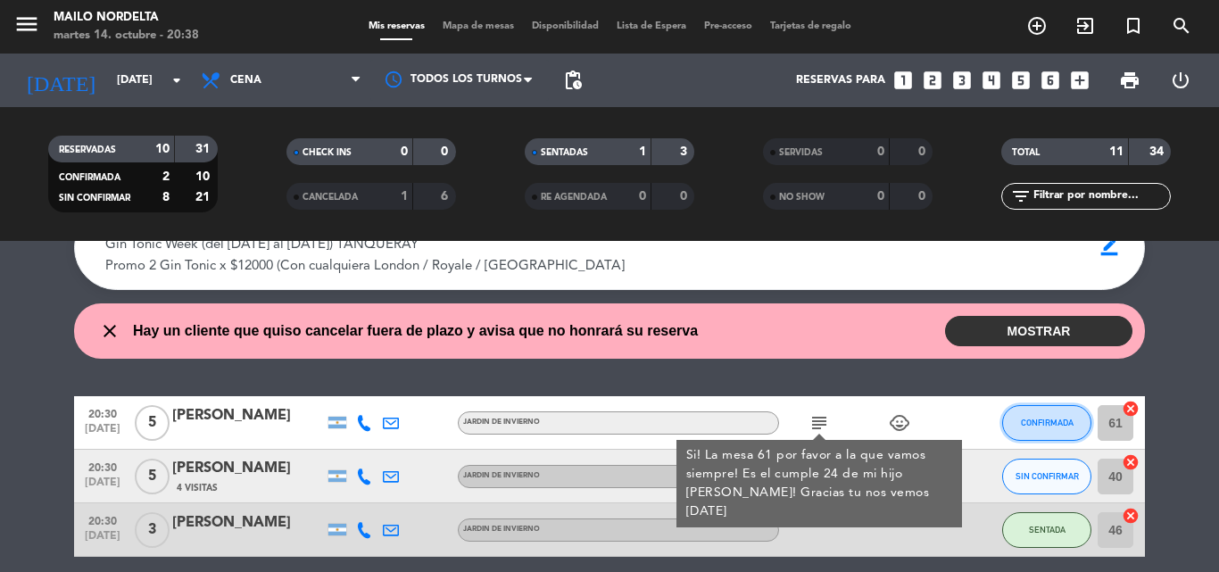
click at [1037, 423] on span "CONFIRMADA" at bounding box center [1047, 423] width 53 height 10
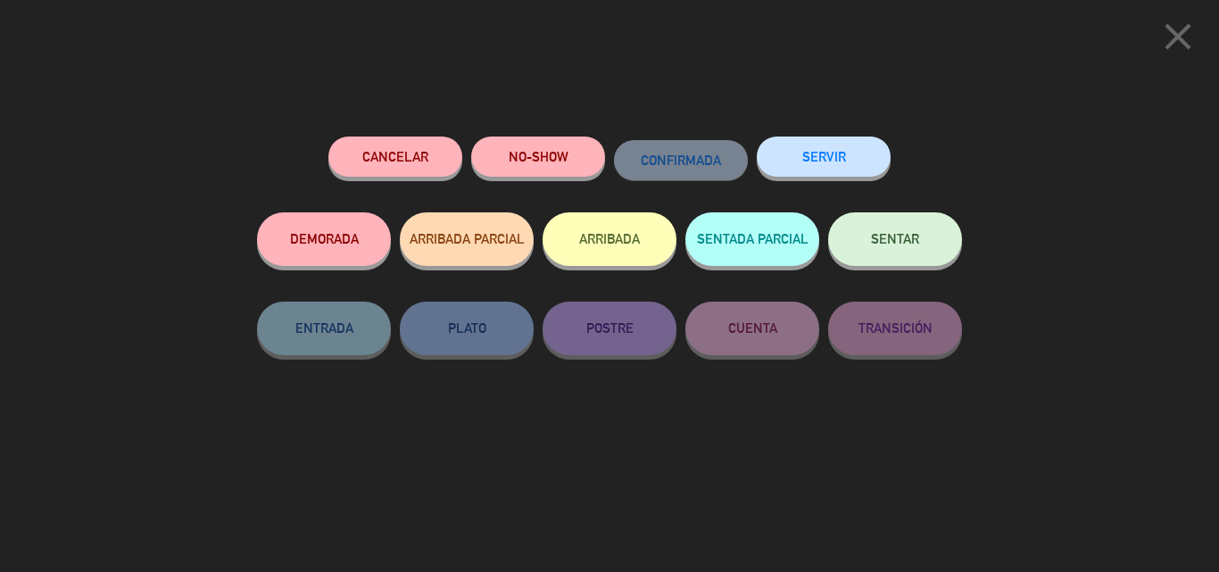
scroll to position [203, 0]
click at [916, 253] on button "SENTAR" at bounding box center [895, 239] width 134 height 54
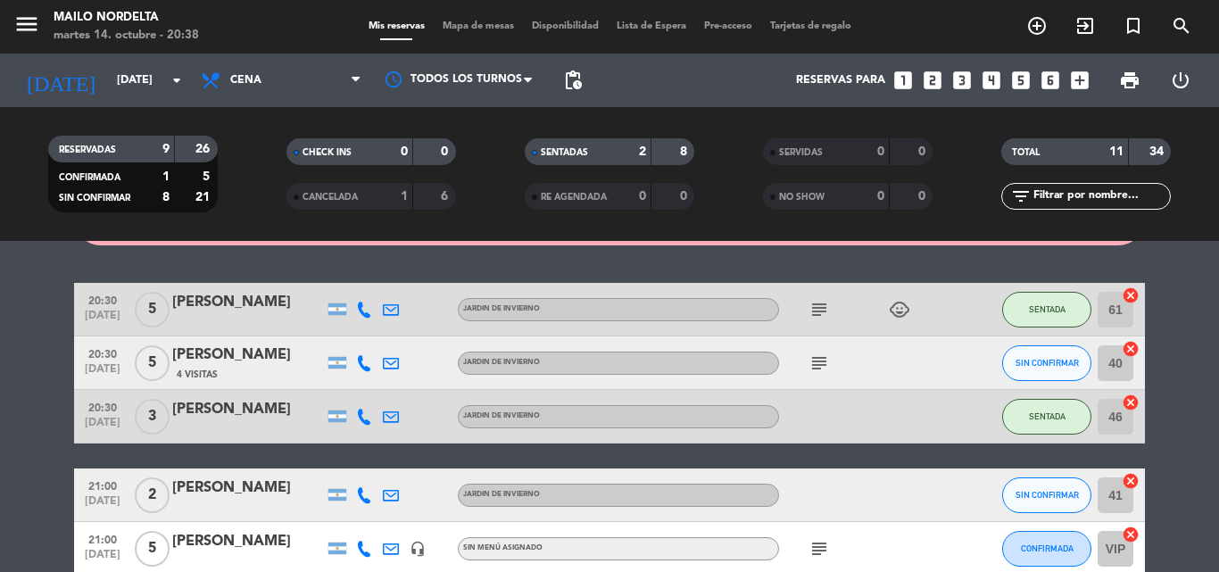
click at [810, 370] on icon "subject" at bounding box center [818, 362] width 21 height 21
click at [810, 368] on icon "subject" at bounding box center [818, 362] width 21 height 21
click at [1055, 360] on span "SIN CONFIRMAR" at bounding box center [1046, 363] width 63 height 10
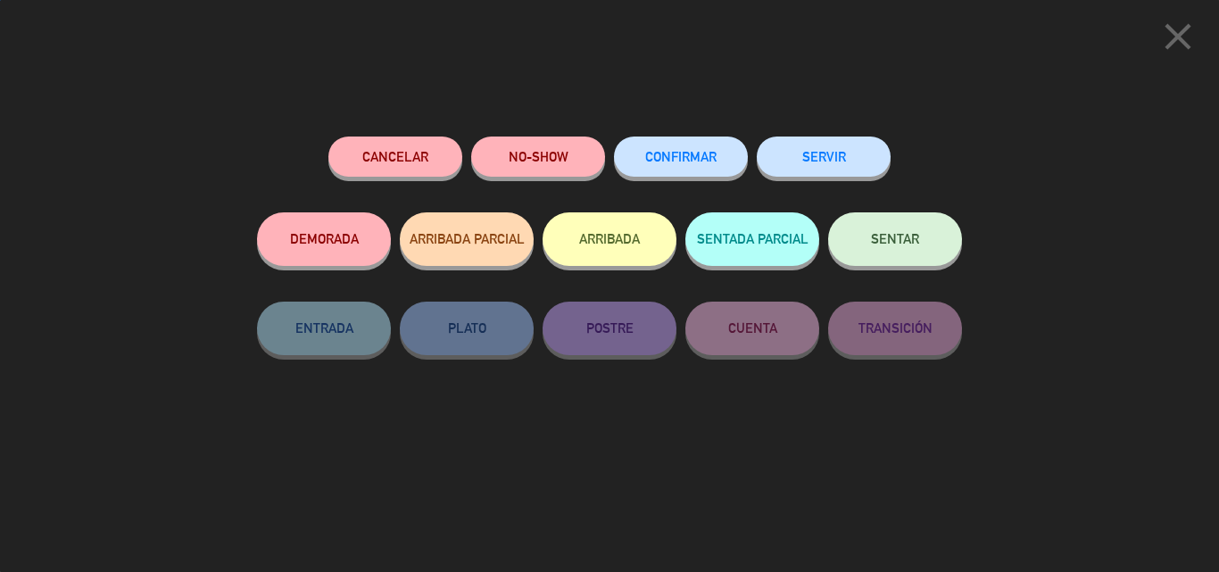
click at [897, 252] on button "SENTAR" at bounding box center [895, 239] width 134 height 54
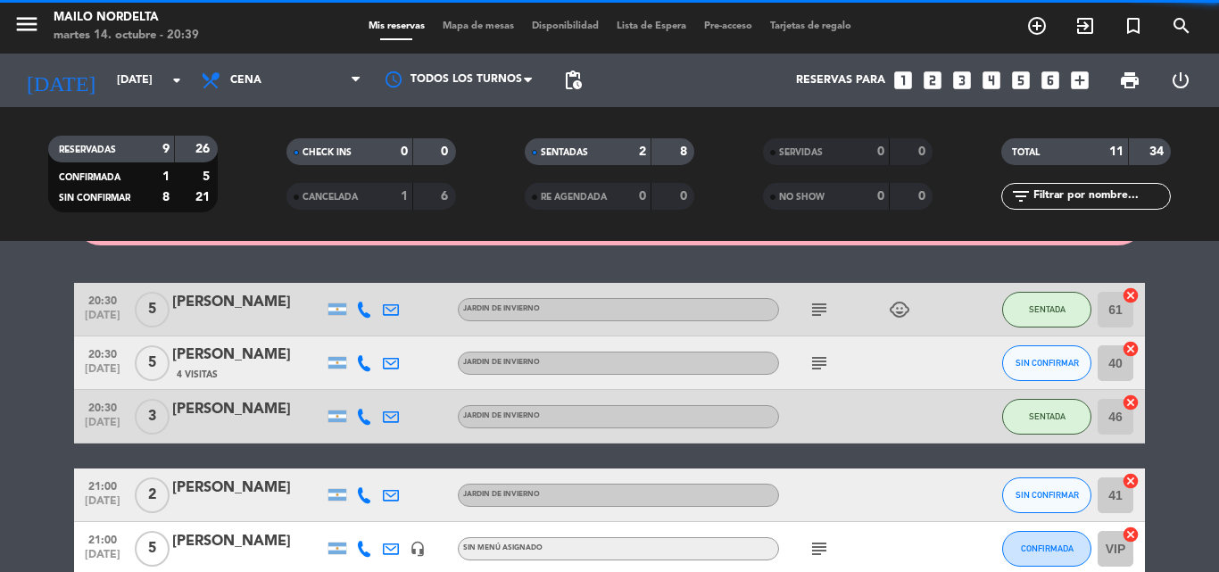
scroll to position [381, 0]
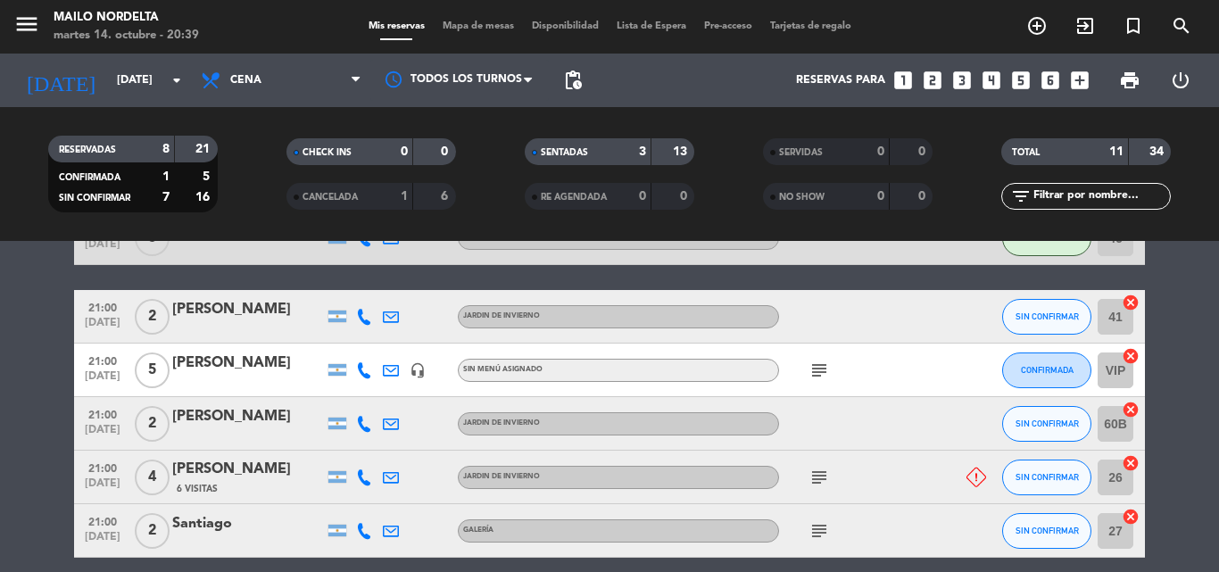
click at [823, 374] on icon "subject" at bounding box center [818, 370] width 21 height 21
click at [975, 475] on icon at bounding box center [976, 477] width 20 height 20
click at [827, 481] on icon "subject" at bounding box center [818, 477] width 21 height 21
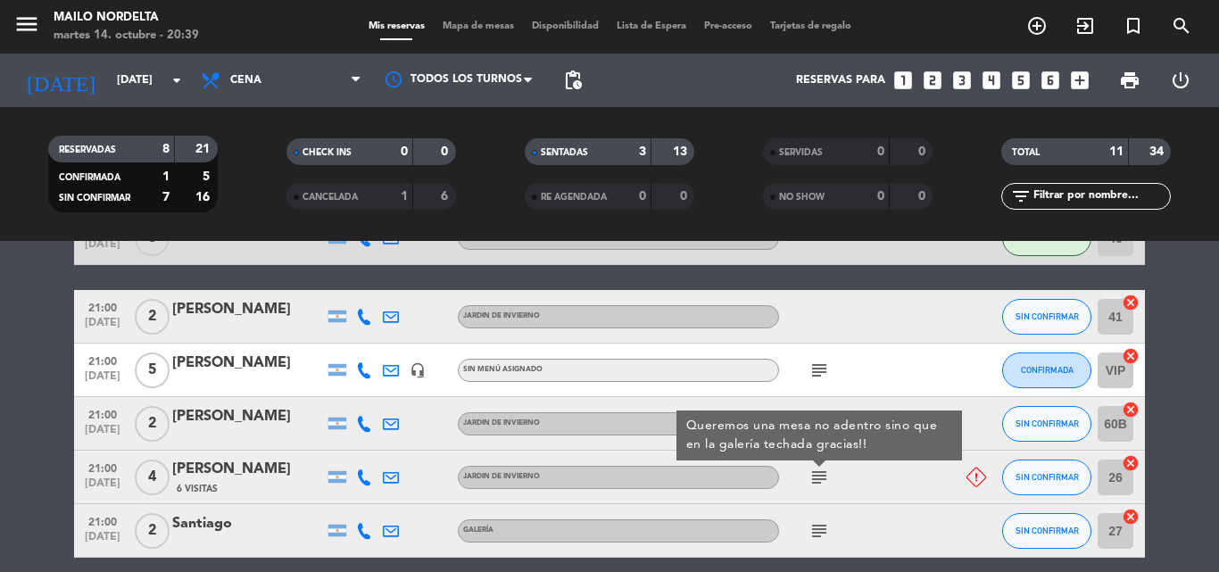
click at [832, 533] on div "subject" at bounding box center [859, 530] width 161 height 53
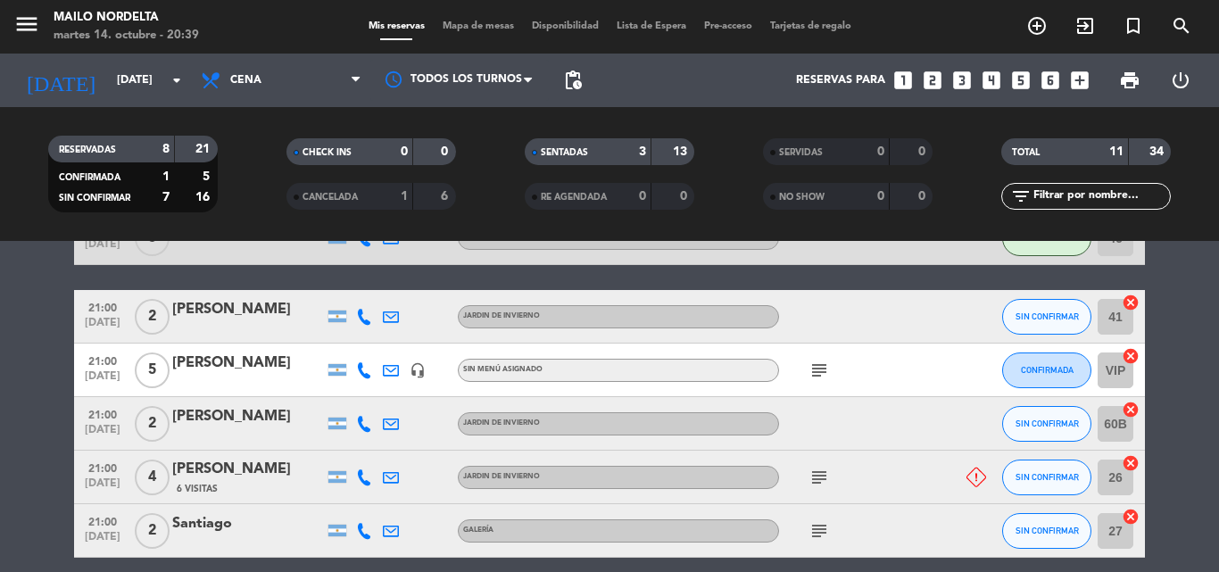
click at [825, 533] on icon "subject" at bounding box center [818, 530] width 21 height 21
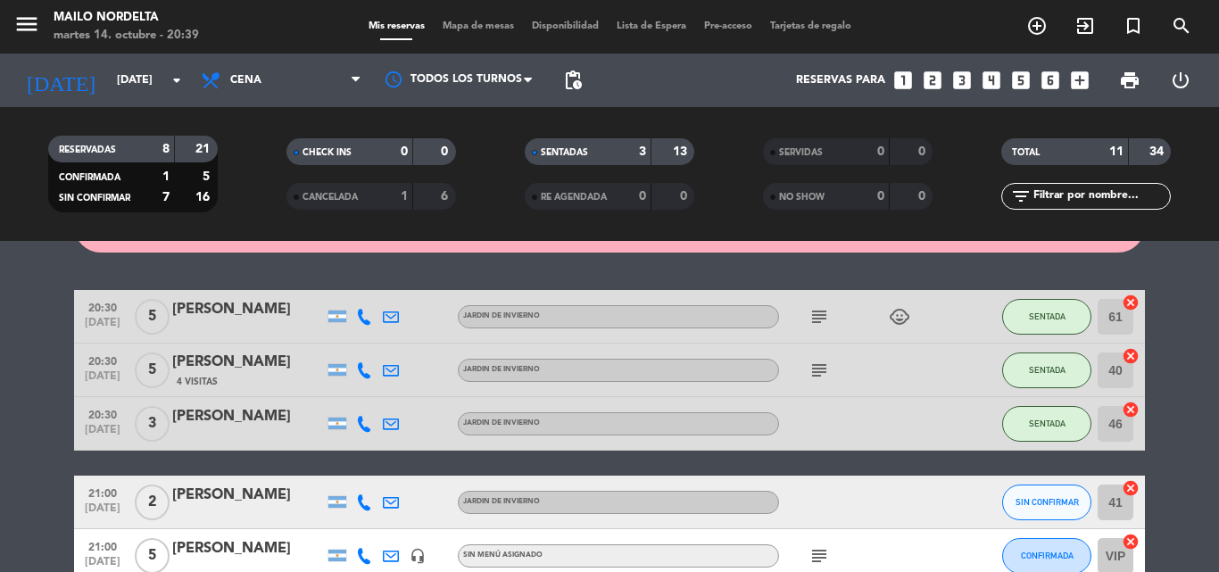
scroll to position [285, 0]
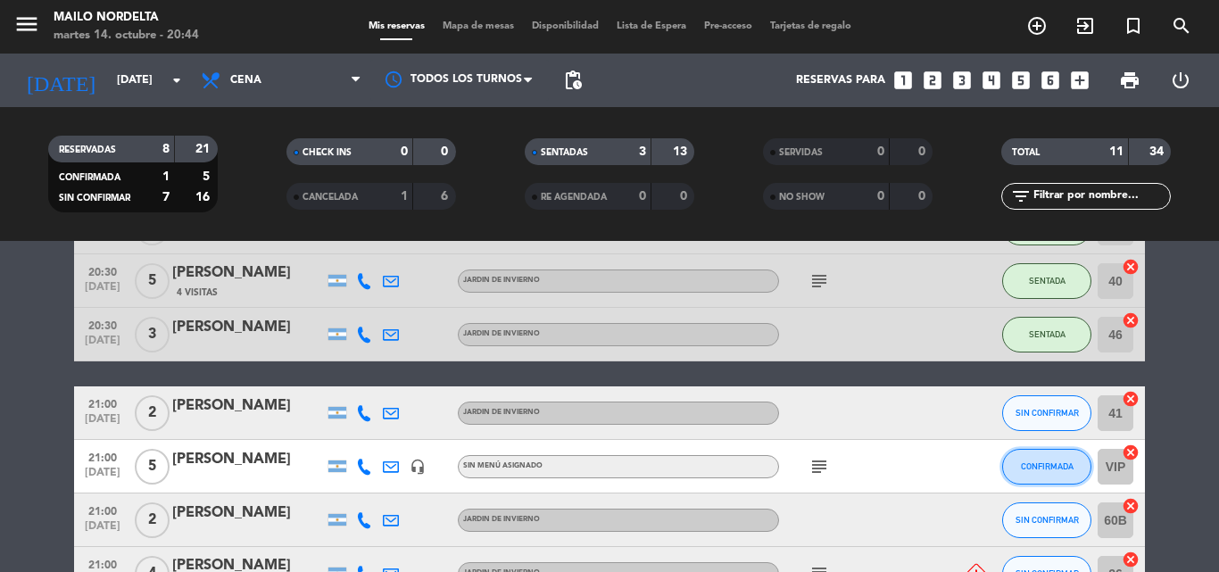
click at [1024, 467] on span "CONFIRMADA" at bounding box center [1047, 466] width 53 height 10
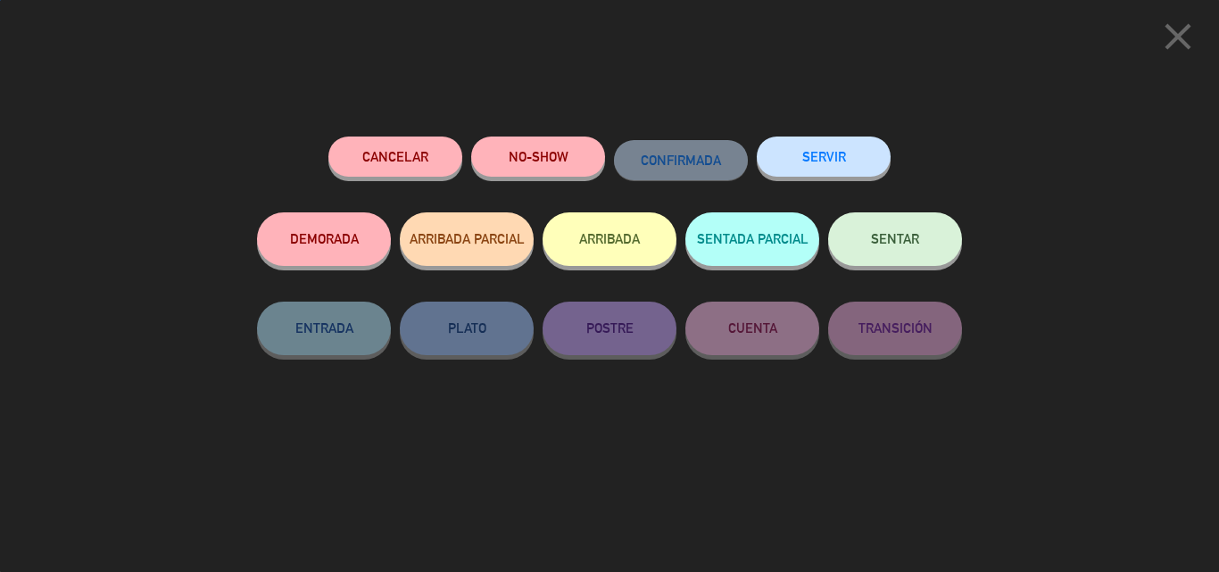
click at [850, 234] on button "SENTAR" at bounding box center [895, 239] width 134 height 54
